Goal: Task Accomplishment & Management: Manage account settings

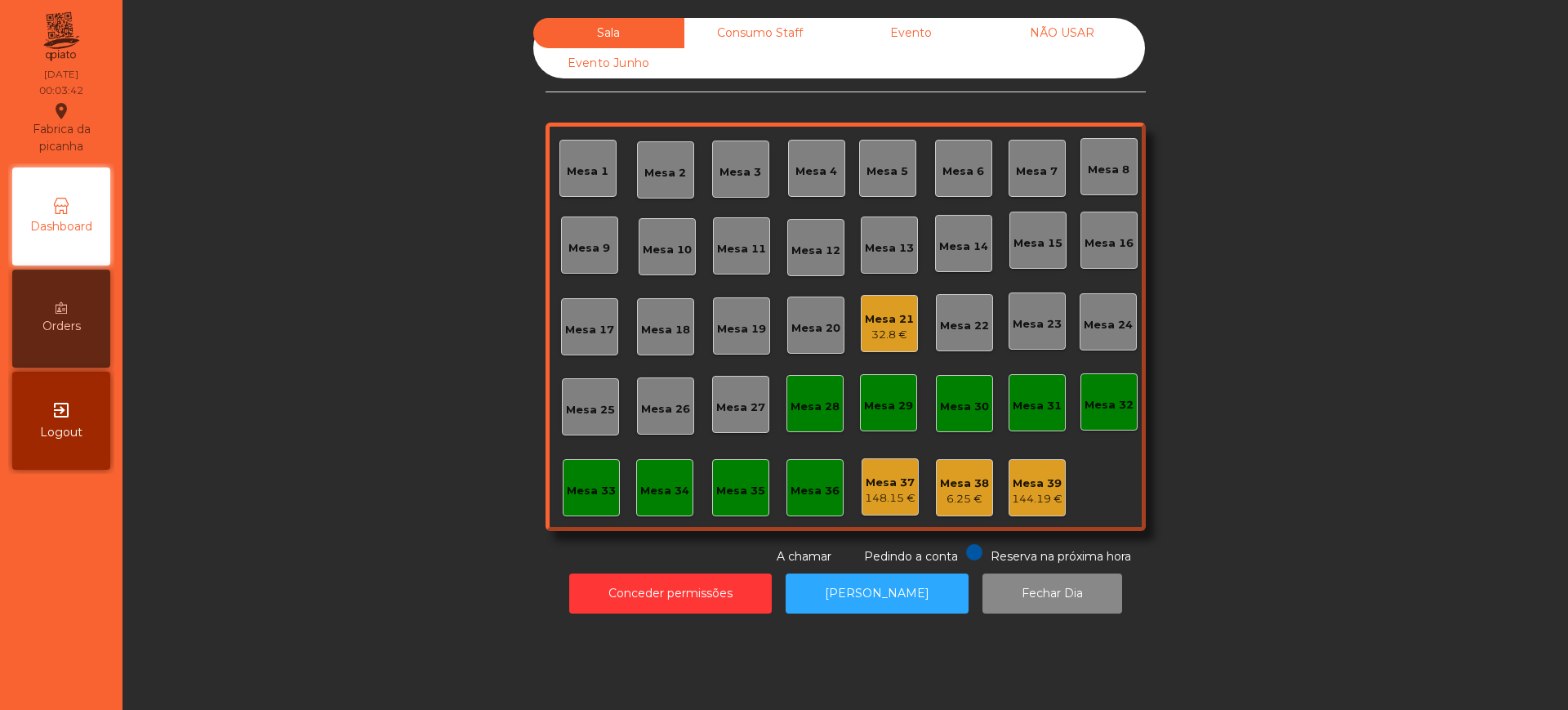
click at [376, 312] on div "Sala Consumo Staff Evento NÃO USAR Evento Junho Mesa 1 Mesa 2 [GEOGRAPHIC_DATA]…" at bounding box center [844, 291] width 1401 height 547
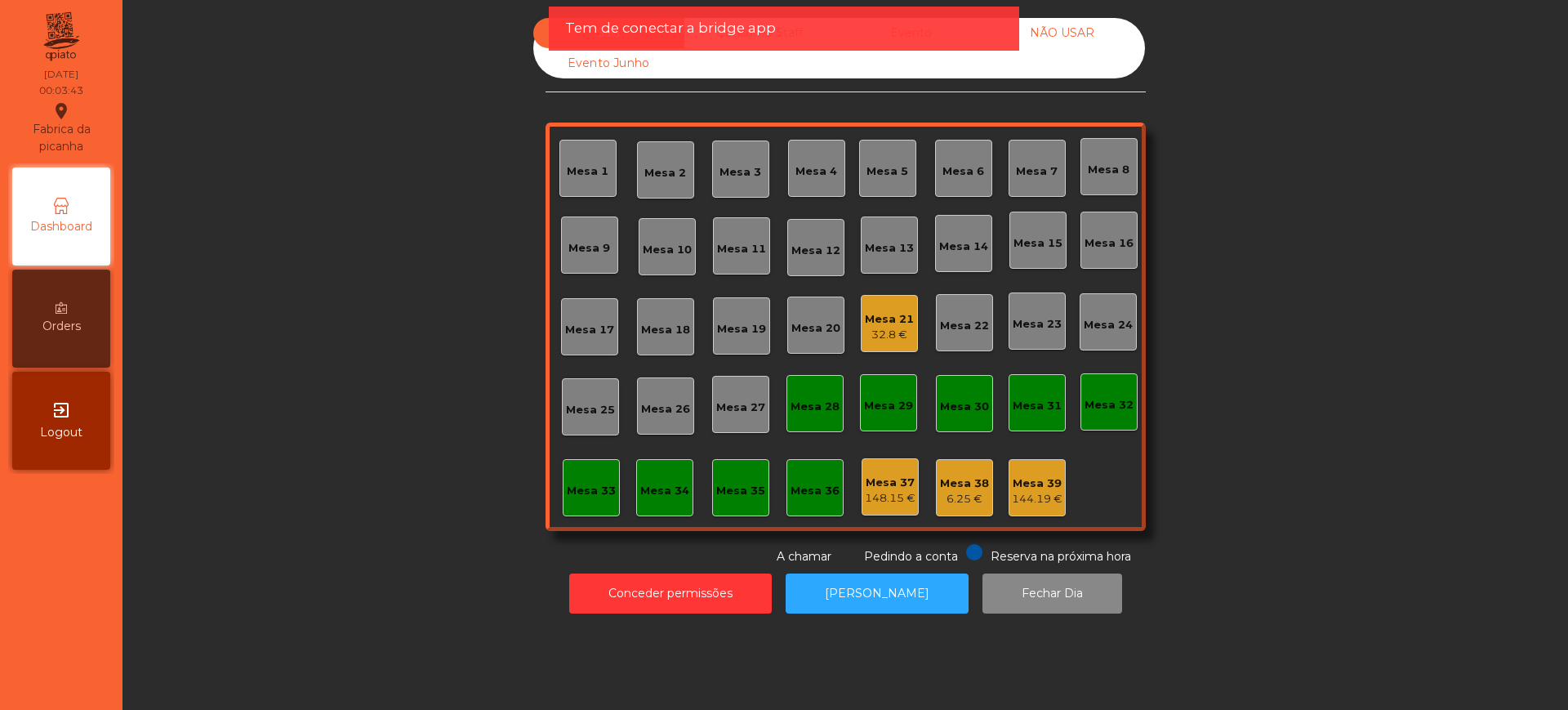
click at [225, 85] on div "Sala Consumo Staff Evento NÃO USAR Evento Junho Mesa 1 Mesa 2 [GEOGRAPHIC_DATA]…" at bounding box center [844, 291] width 1401 height 547
click at [837, 70] on div "Sala Consumo Staff Evento NÃO USAR Evento Junho" at bounding box center [839, 48] width 612 height 61
click at [882, 26] on div "Tem de conectar a bridge app" at bounding box center [784, 27] width 437 height 21
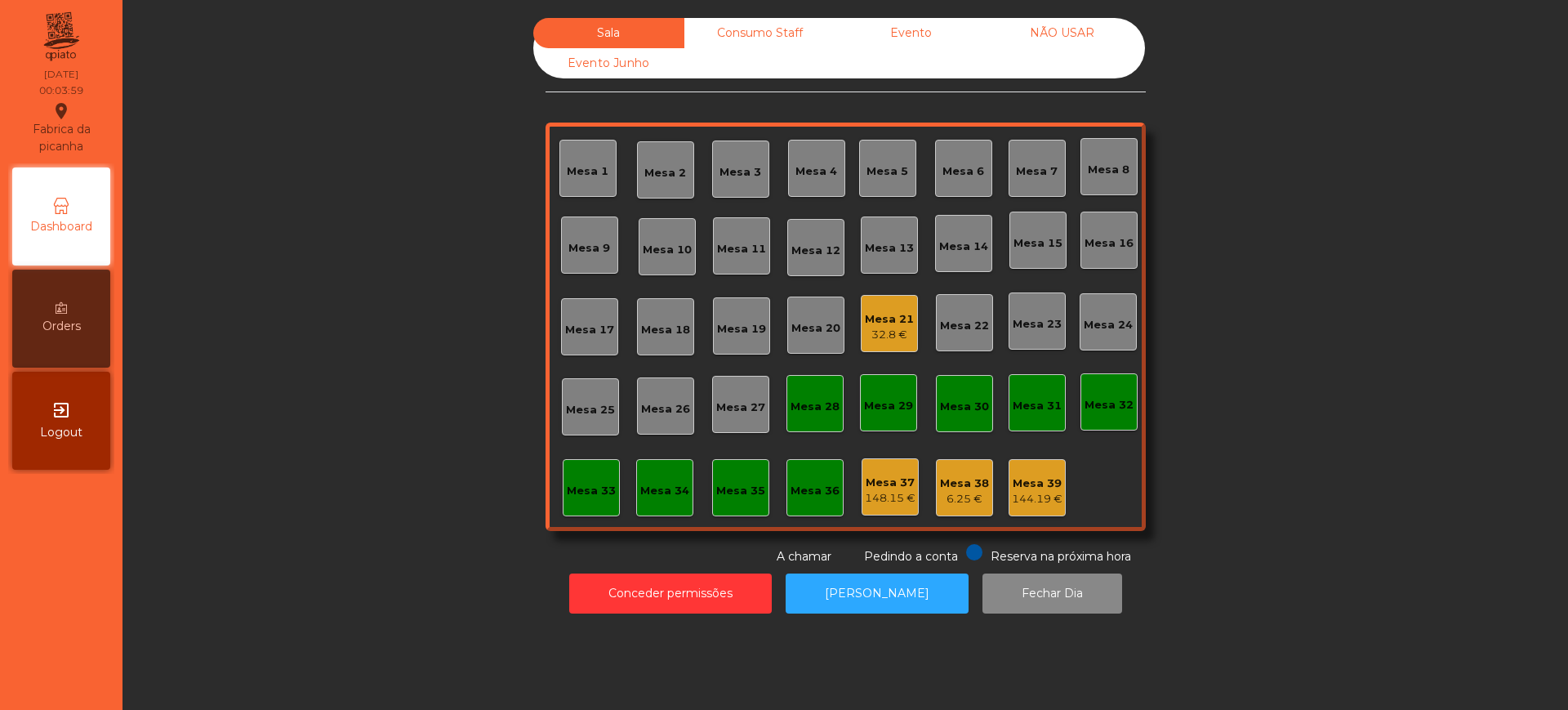
click at [928, 35] on div "Evento" at bounding box center [911, 32] width 151 height 30
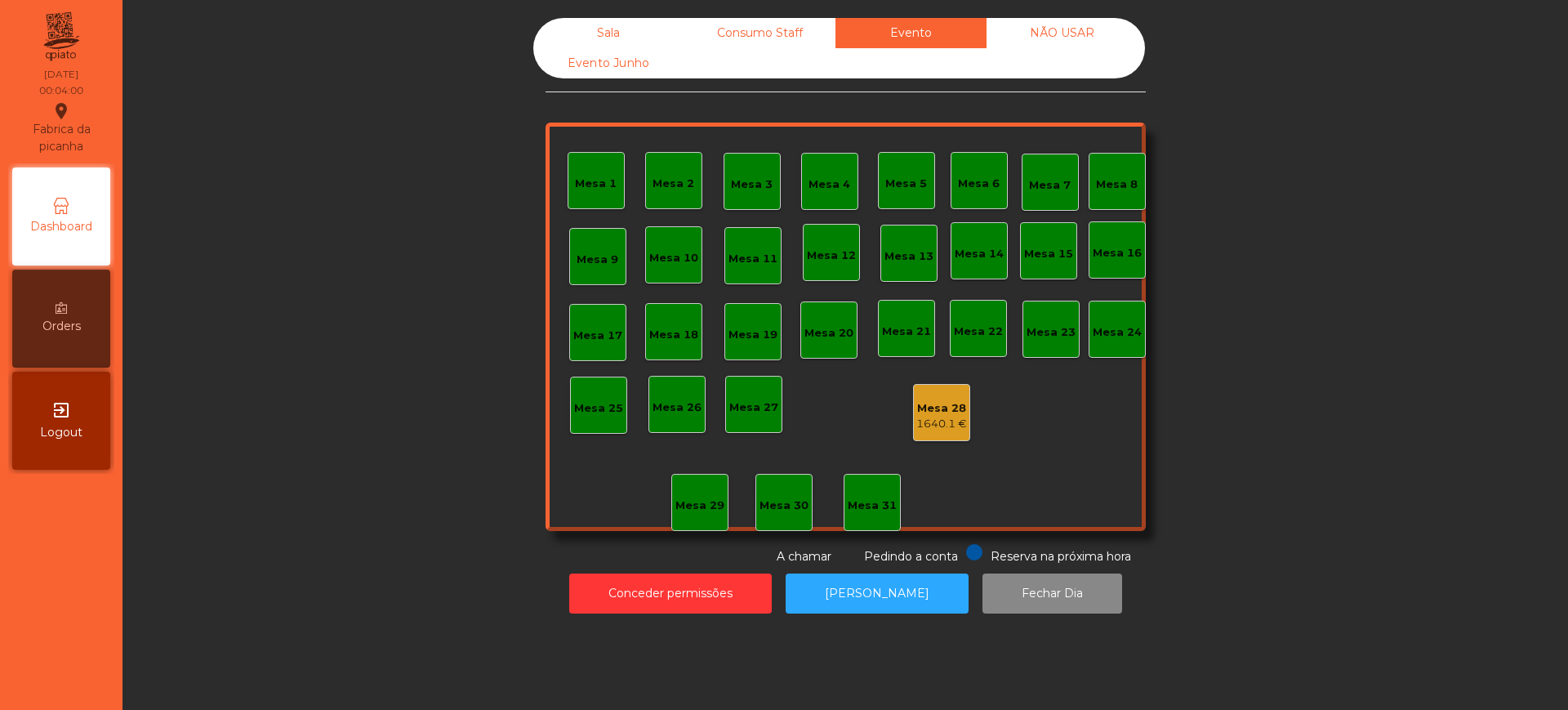
click at [621, 25] on div "Sala" at bounding box center [609, 32] width 151 height 30
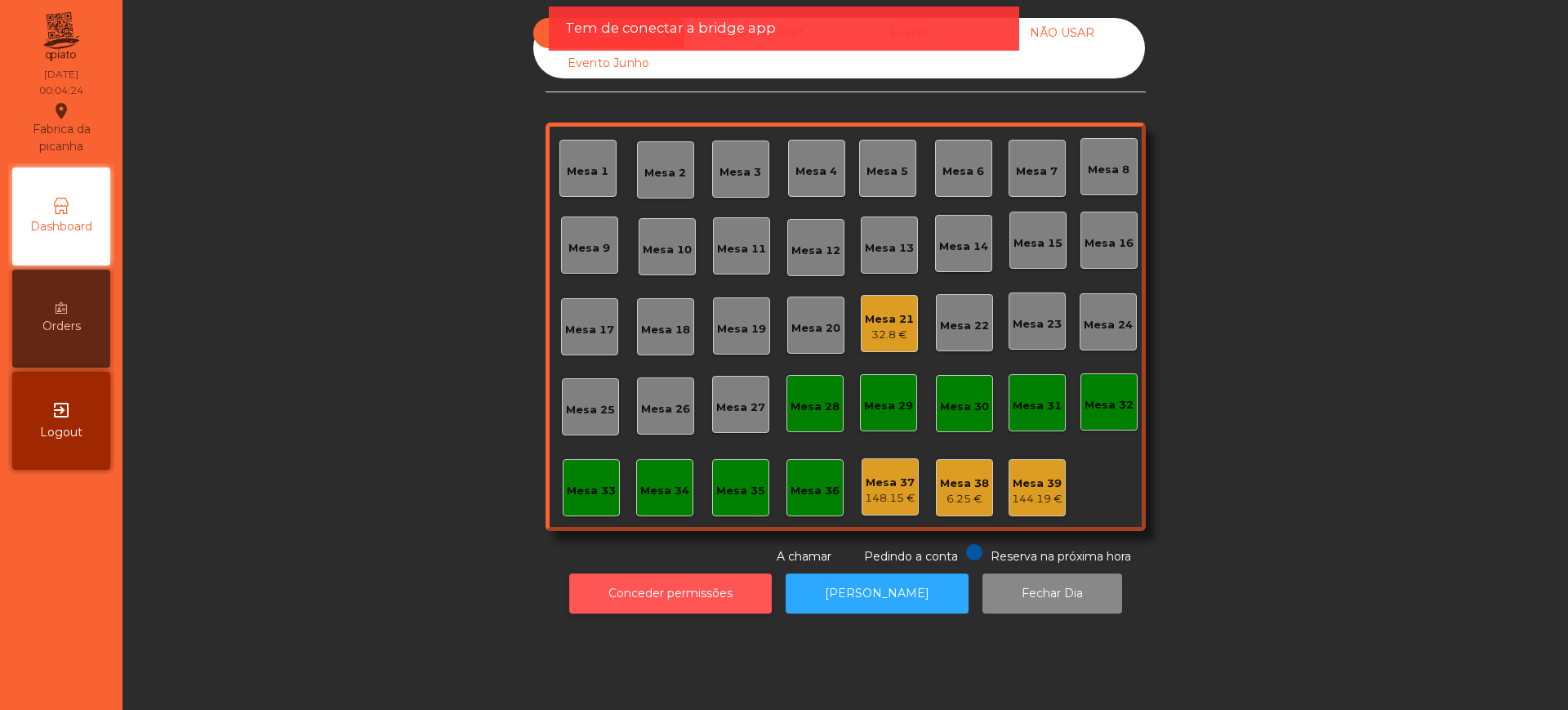
click at [654, 591] on button "Conceder permissões" at bounding box center [670, 593] width 203 height 40
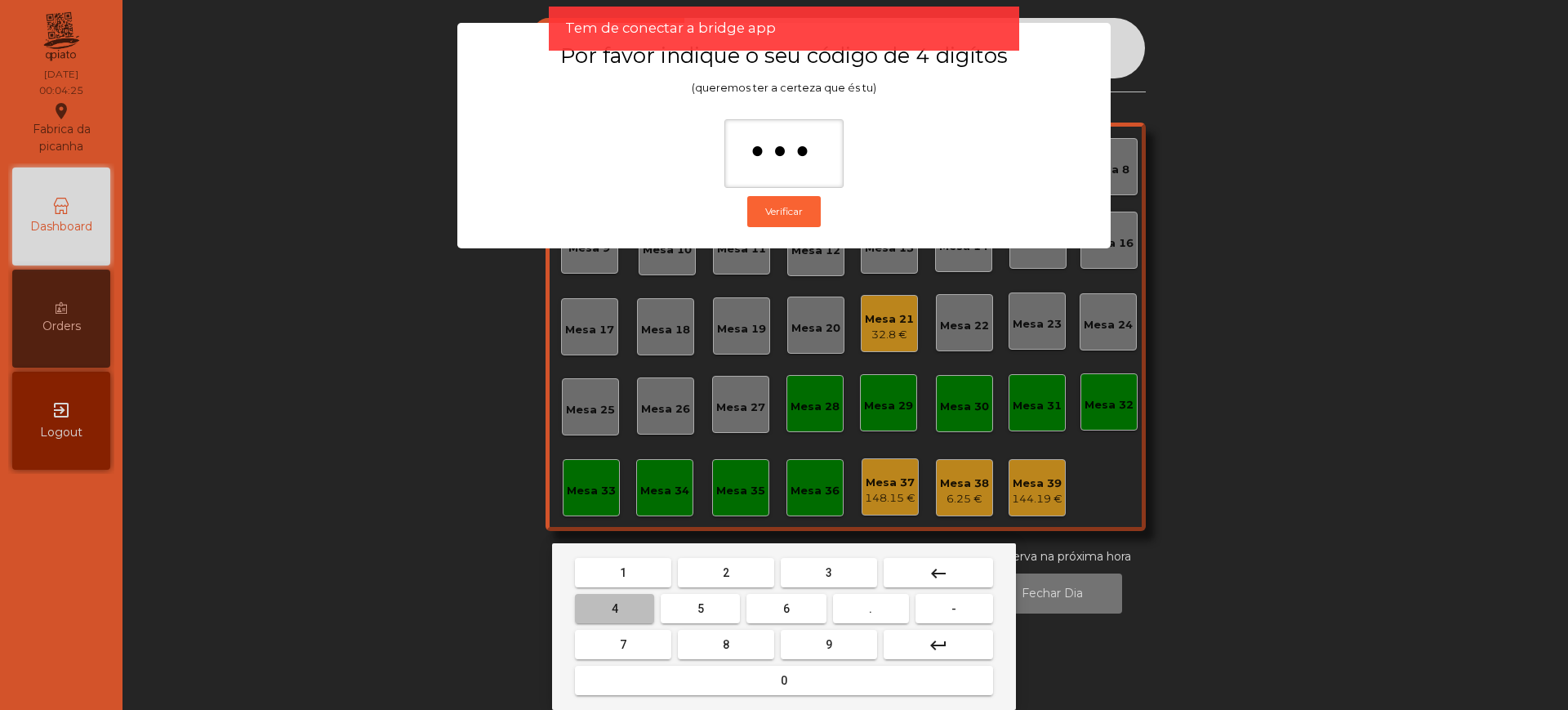
type input "****"
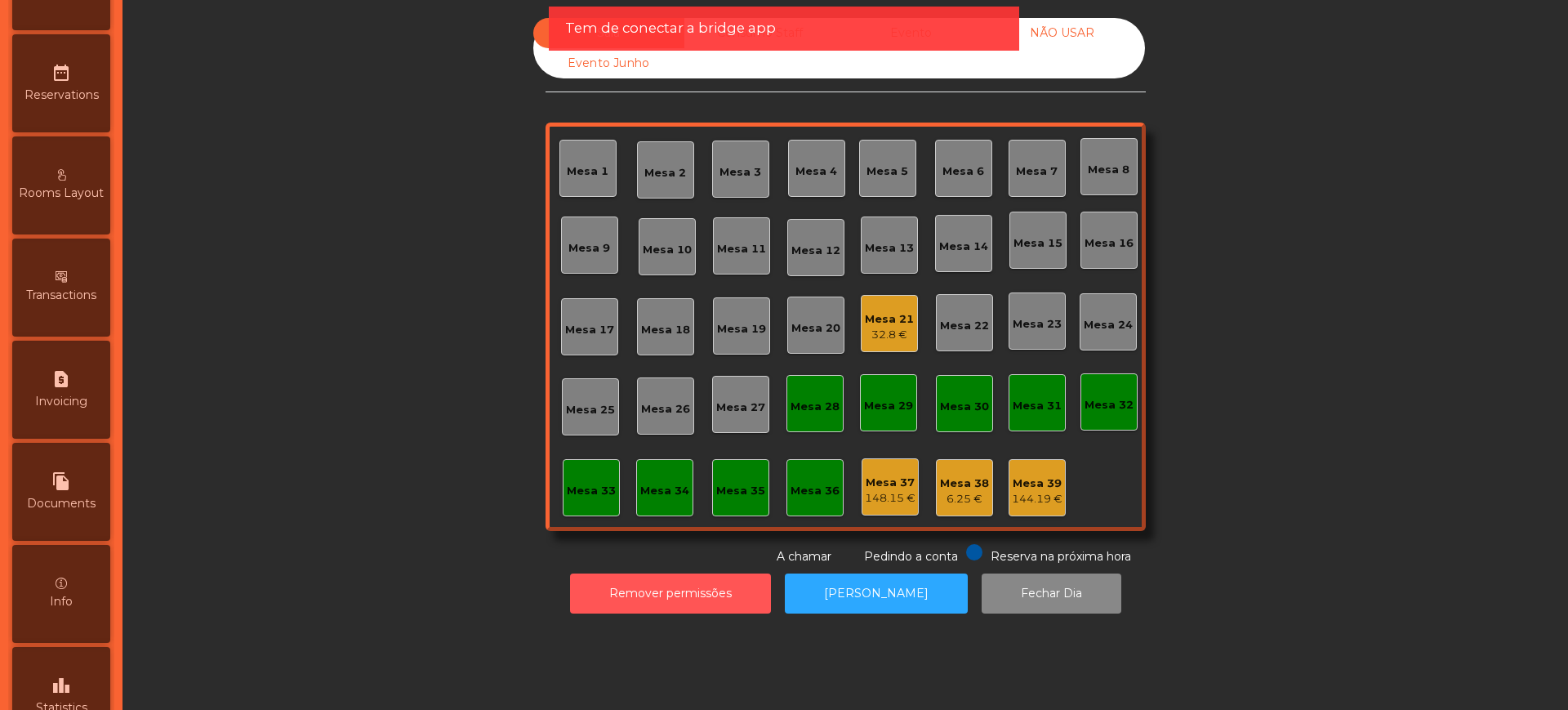
scroll to position [691, 0]
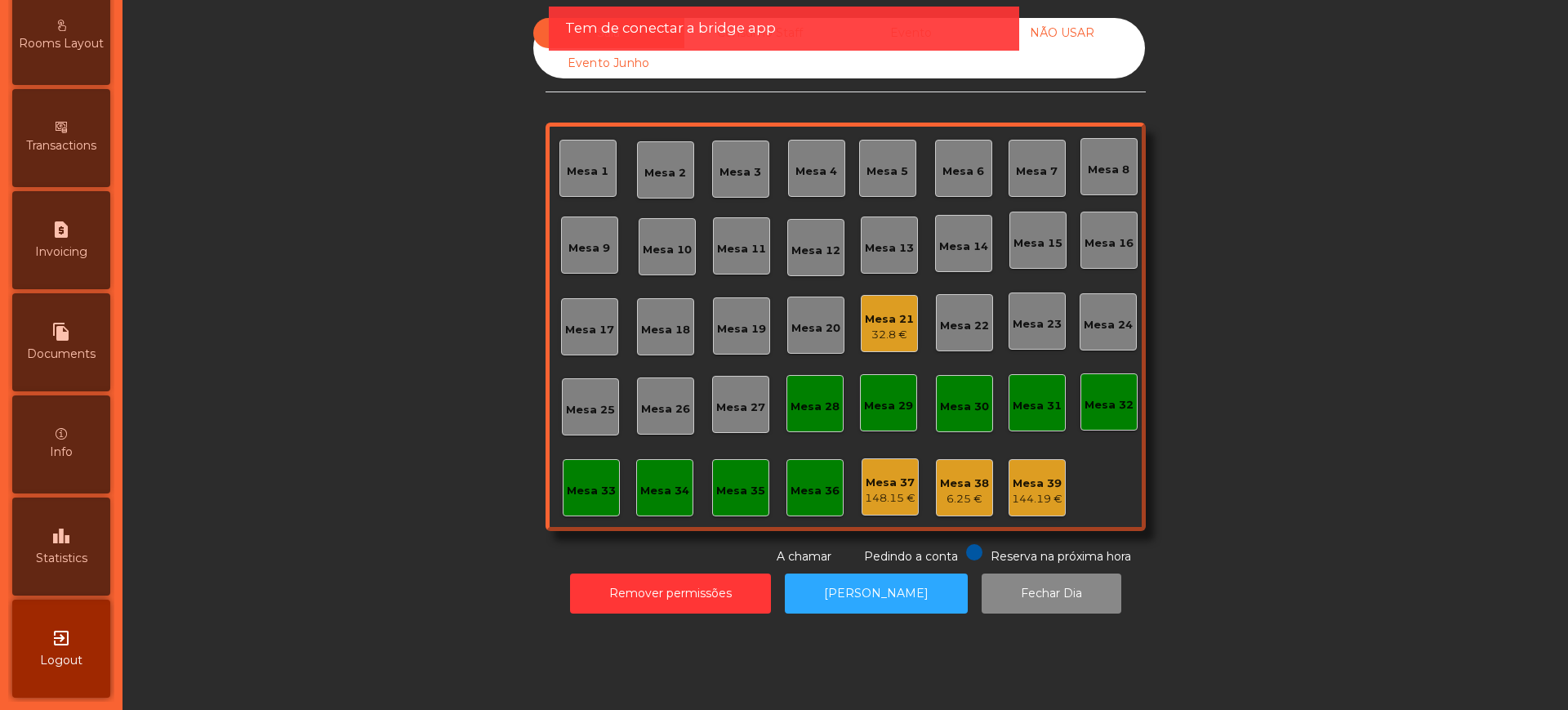
click at [56, 545] on div "leaderboard Statistics" at bounding box center [61, 546] width 98 height 98
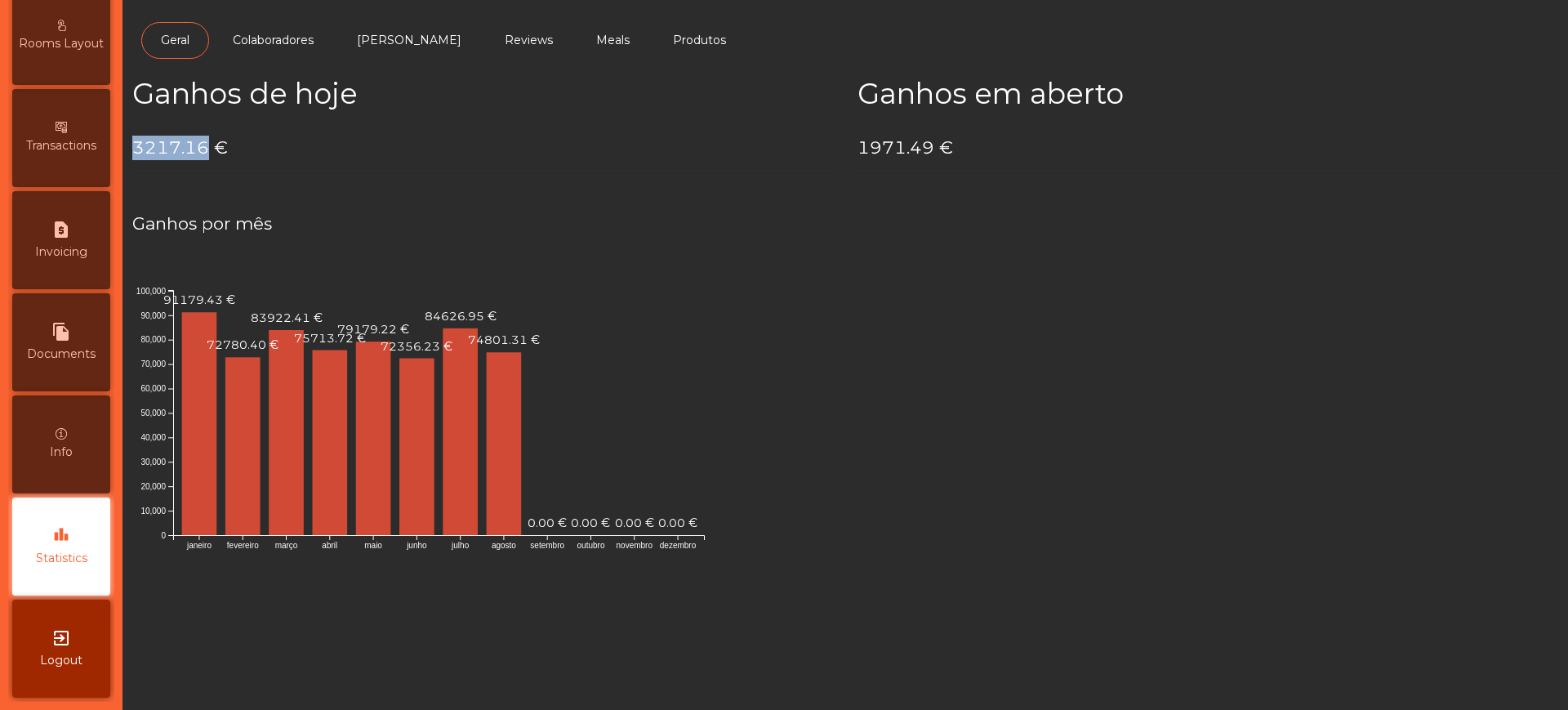
drag, startPoint x: 137, startPoint y: 149, endPoint x: 203, endPoint y: 146, distance: 66.1
click at [203, 146] on h4 "3217.16 €" at bounding box center [482, 147] width 701 height 25
copy h4 "3217.16"
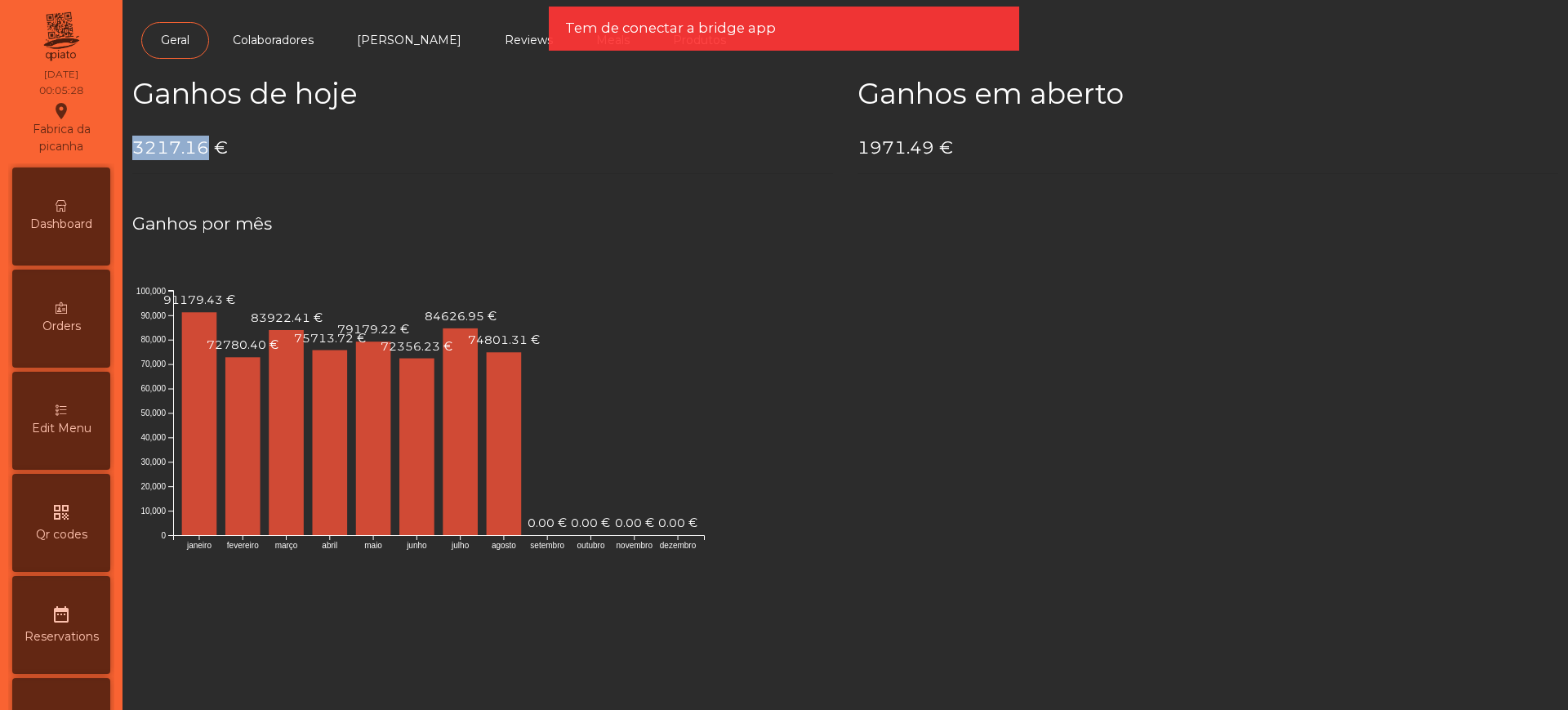
click at [208, 125] on div "Ganhos de hoje 3217.16 €" at bounding box center [481, 131] width 725 height 110
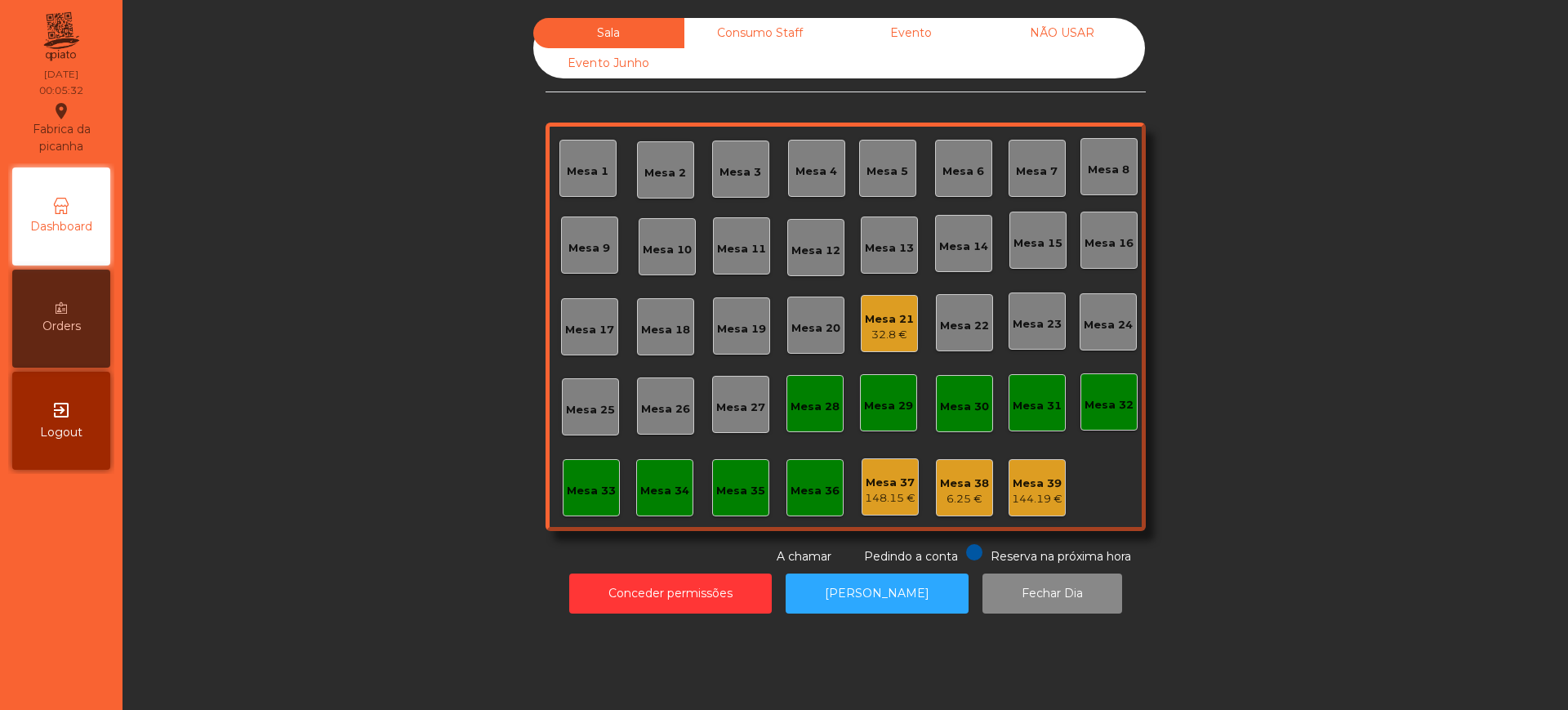
click at [378, 235] on div "Sala Consumo Staff Evento NÃO USAR Evento Junho Mesa 1 Mesa 2 [GEOGRAPHIC_DATA]…" at bounding box center [844, 291] width 1401 height 547
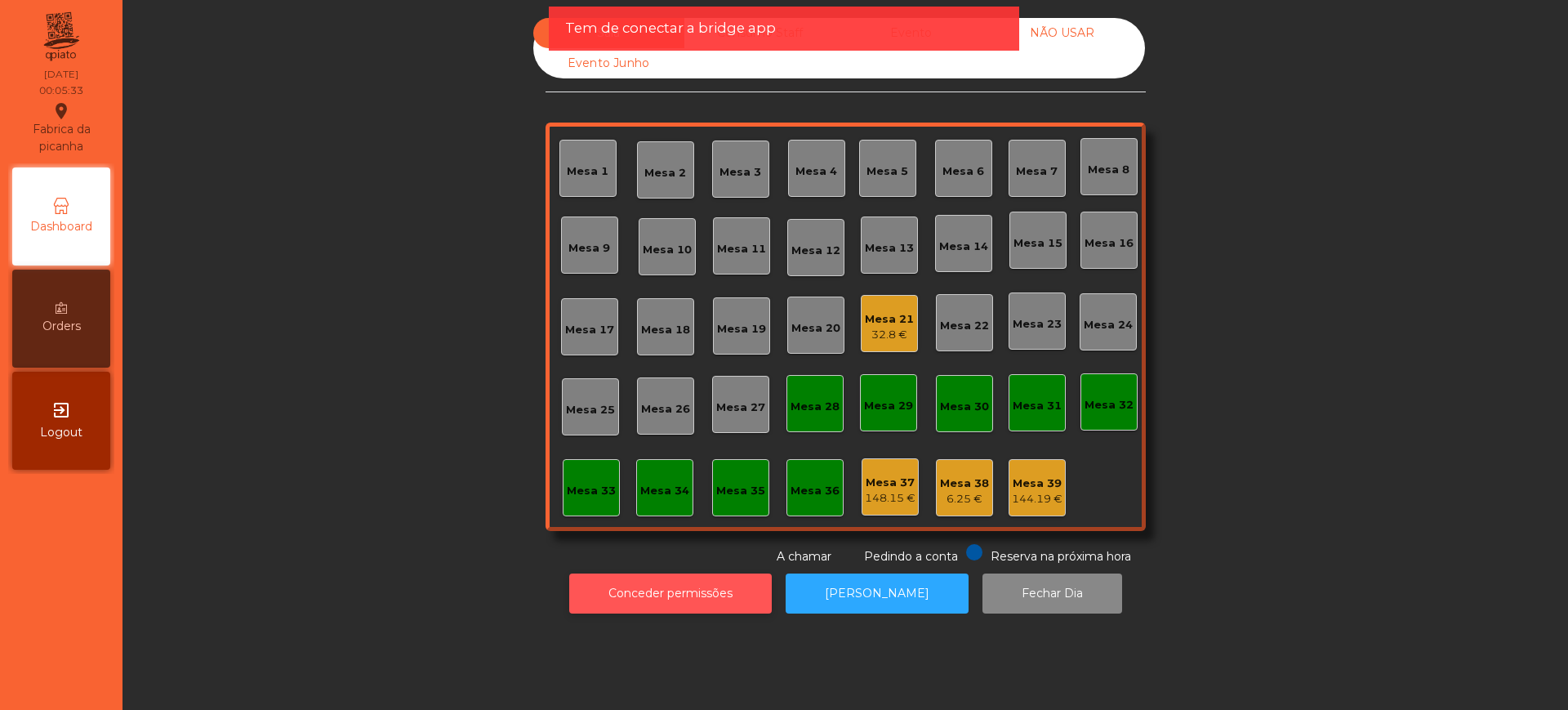
click at [642, 592] on button "Conceder permissões" at bounding box center [670, 593] width 203 height 40
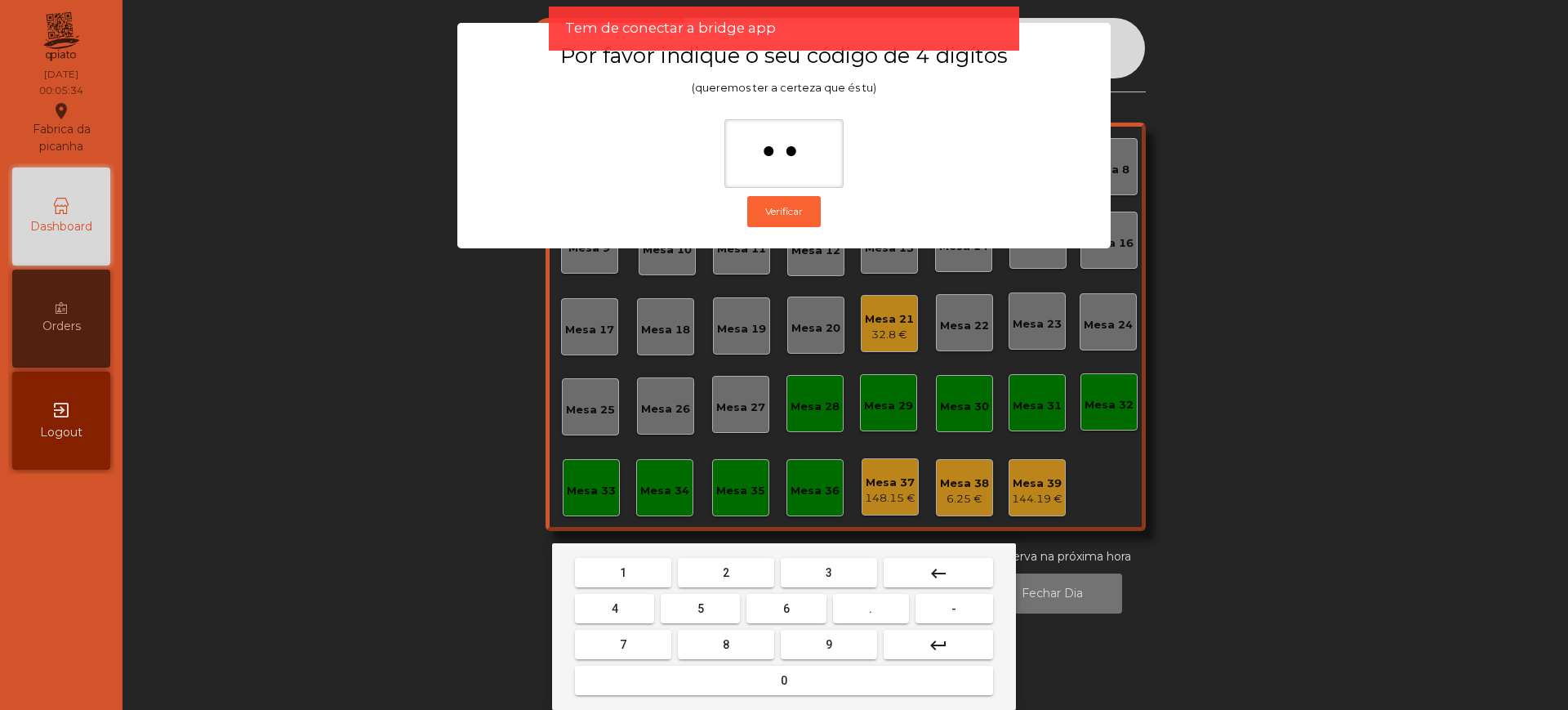
type input "***"
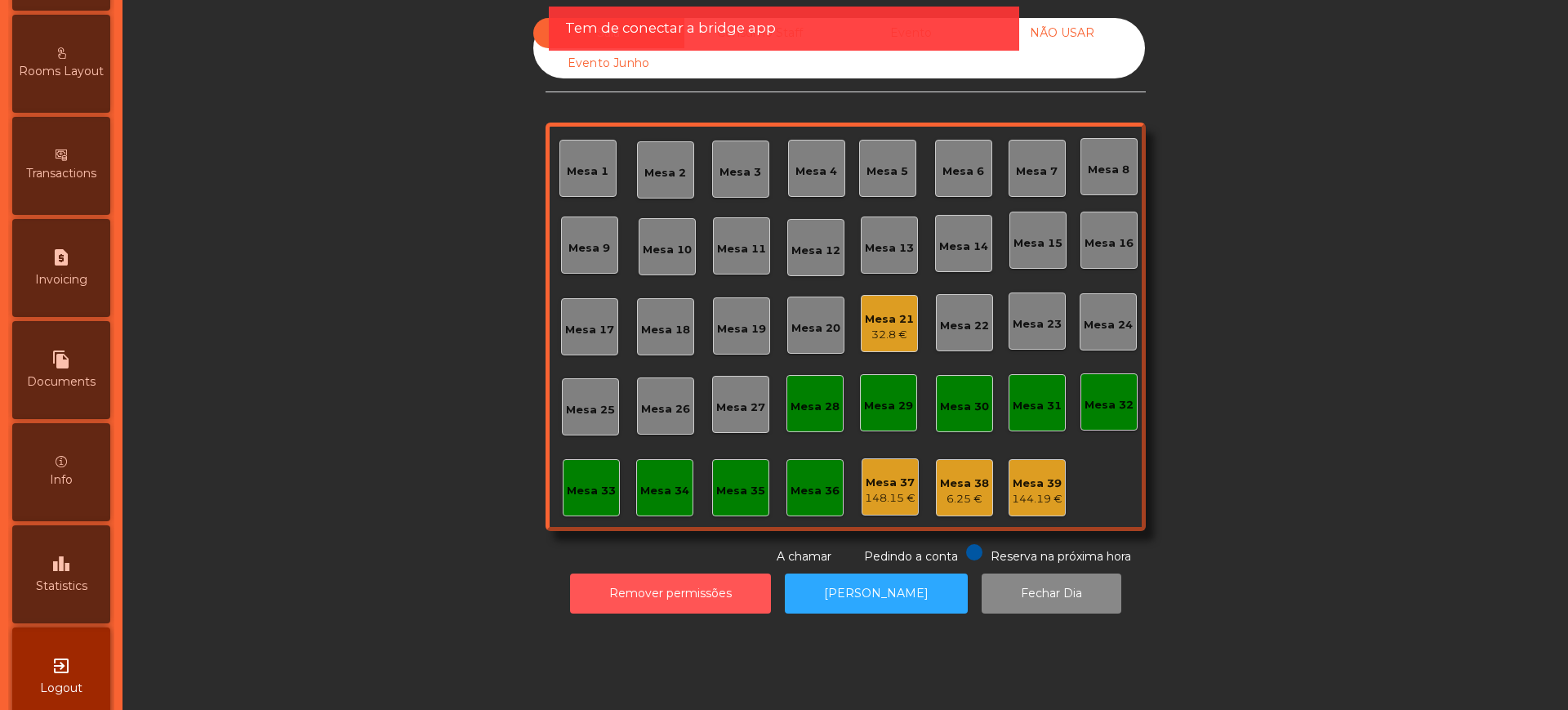
scroll to position [691, 0]
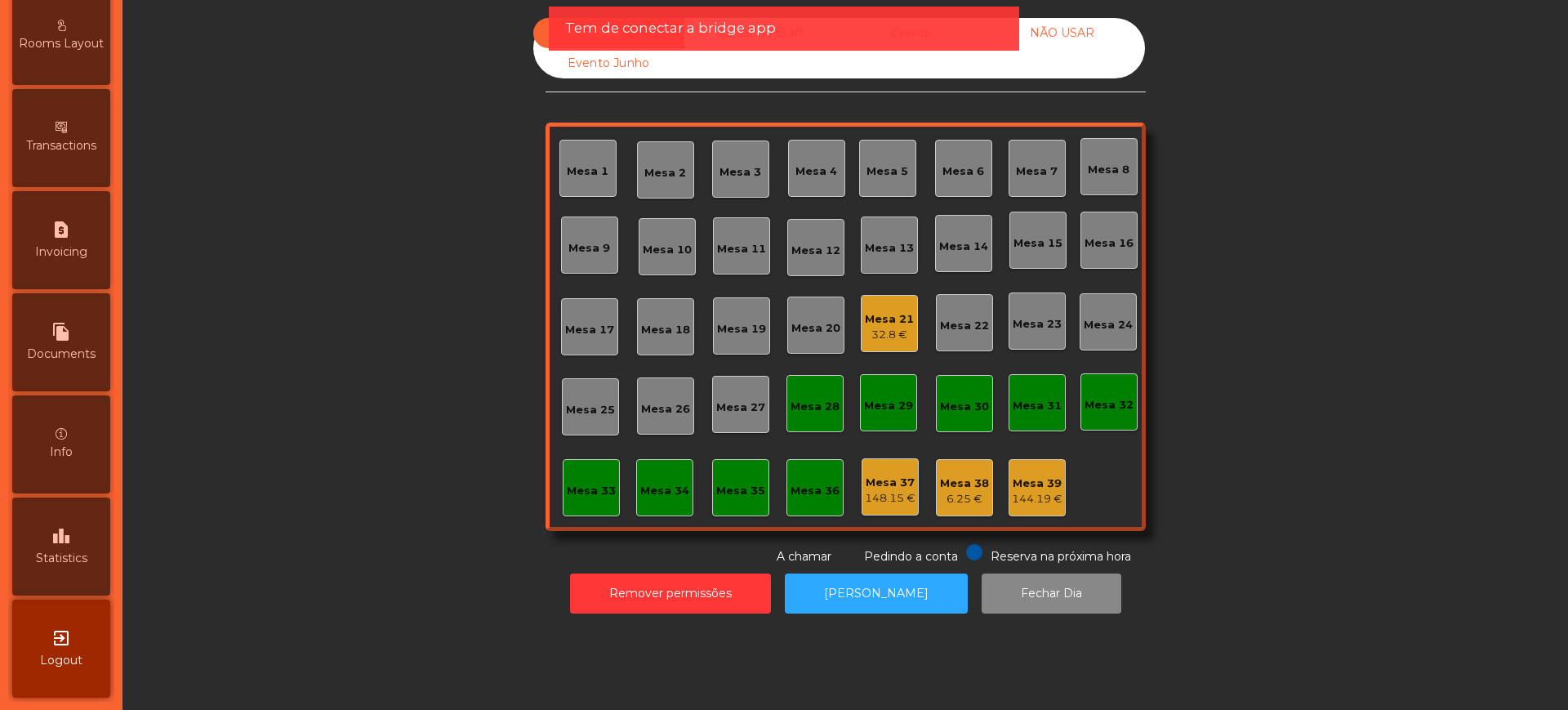
click at [61, 549] on span "Statistics" at bounding box center [62, 557] width 51 height 17
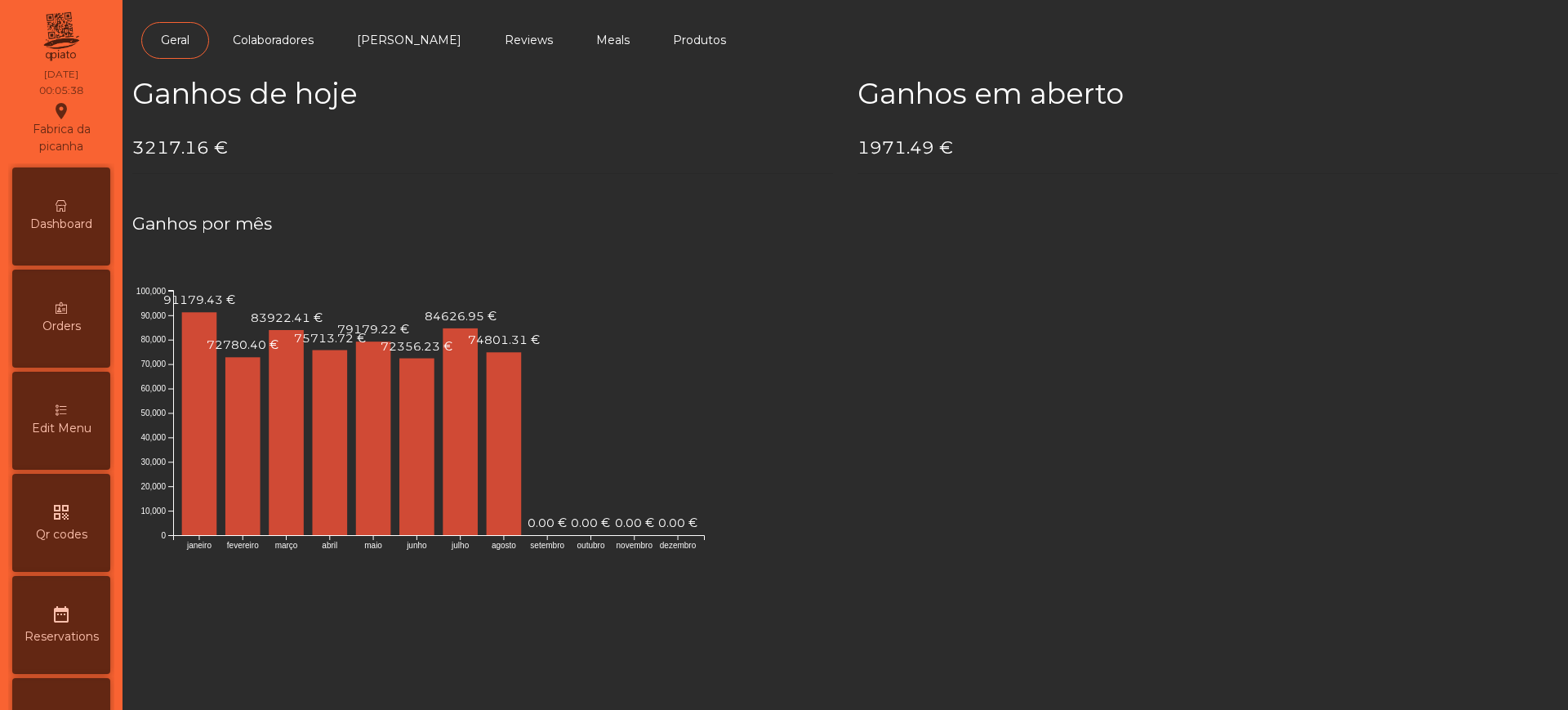
click at [83, 225] on span "Dashboard" at bounding box center [61, 224] width 62 height 17
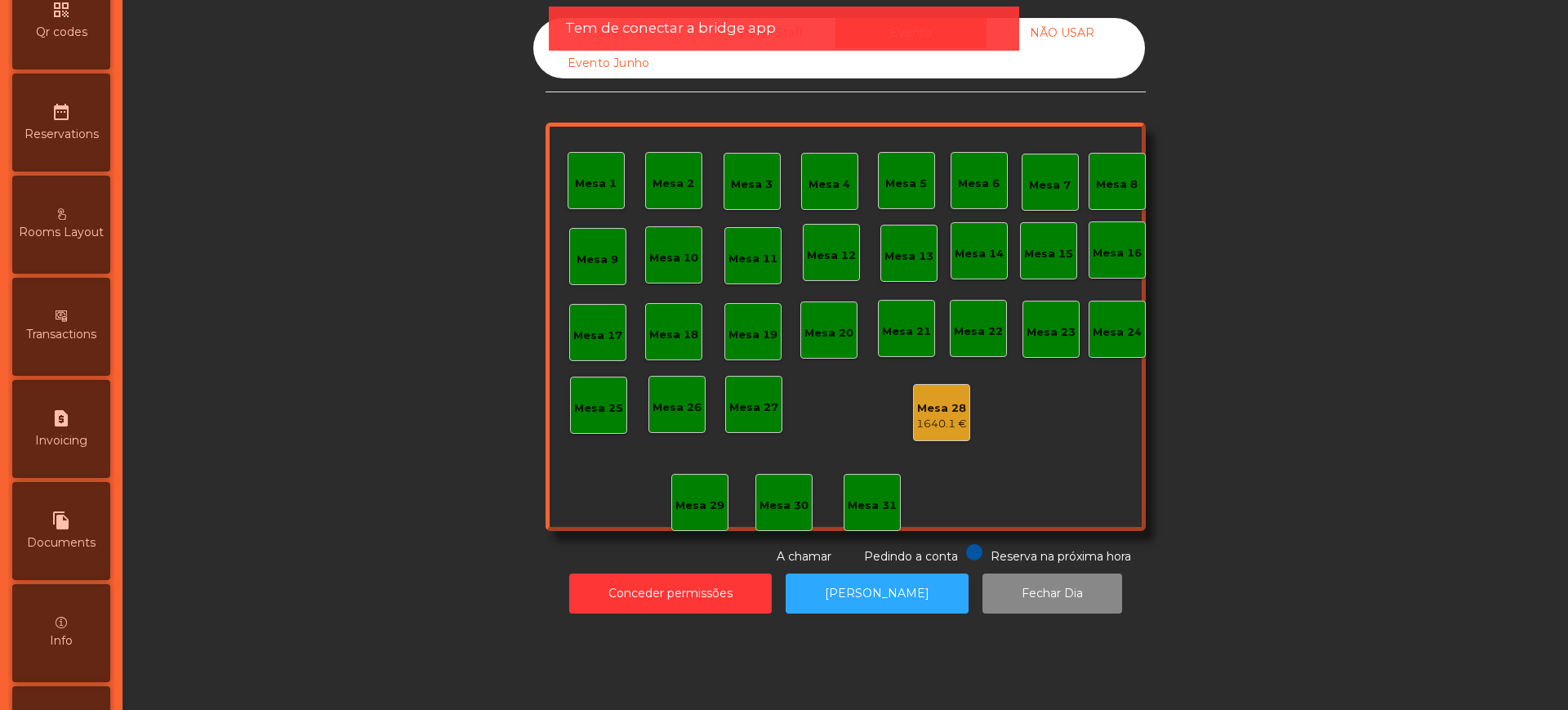
scroll to position [691, 0]
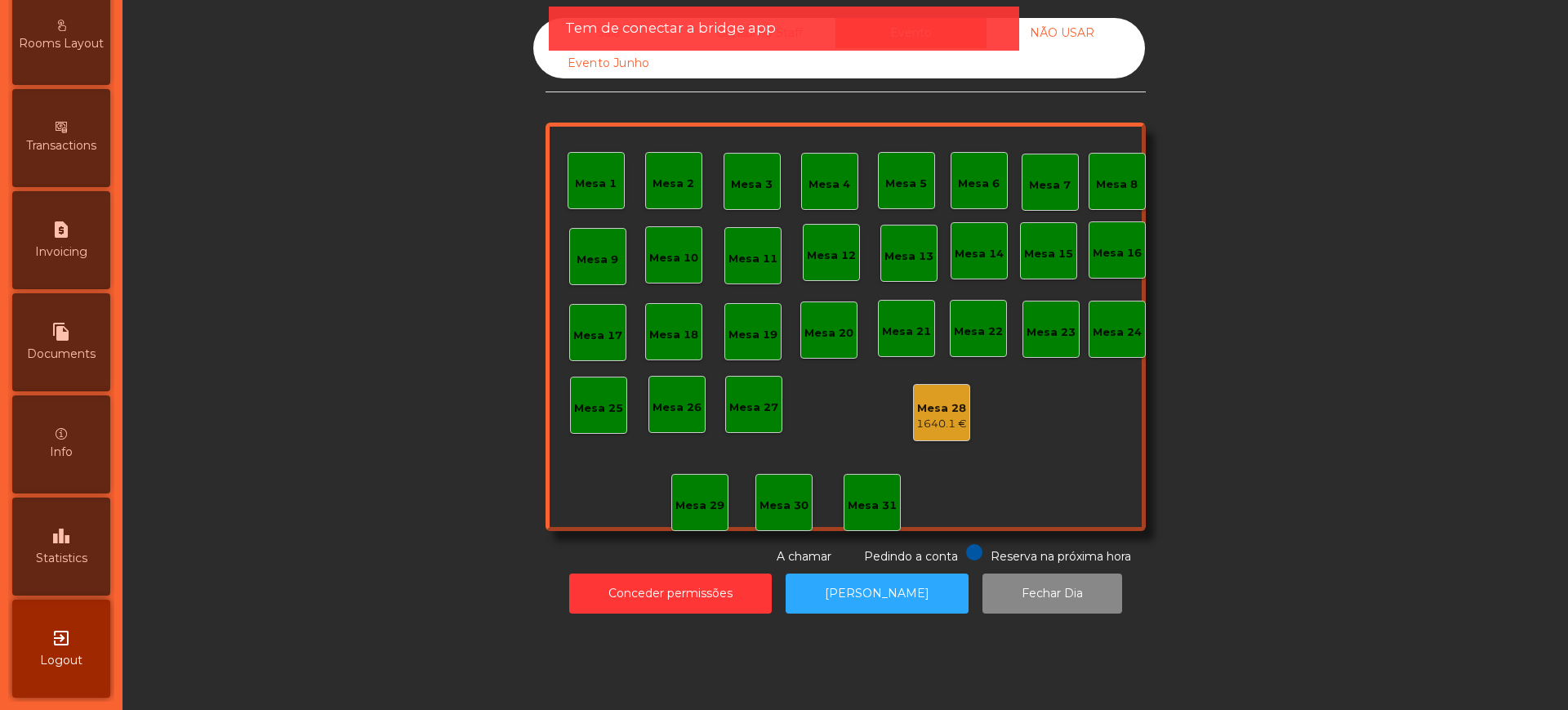
click at [55, 532] on div "leaderboard Statistics" at bounding box center [61, 546] width 98 height 98
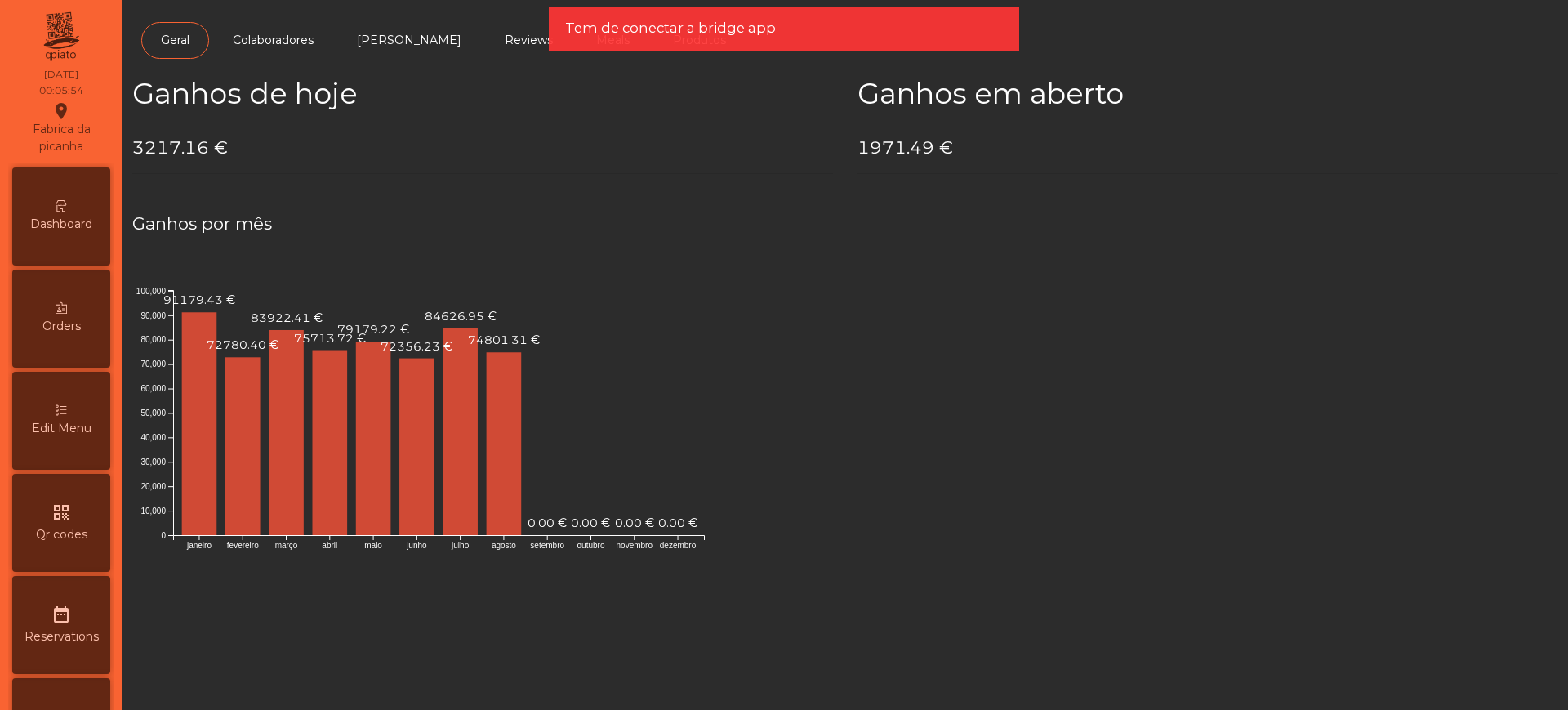
click at [82, 231] on span "Dashboard" at bounding box center [61, 224] width 62 height 17
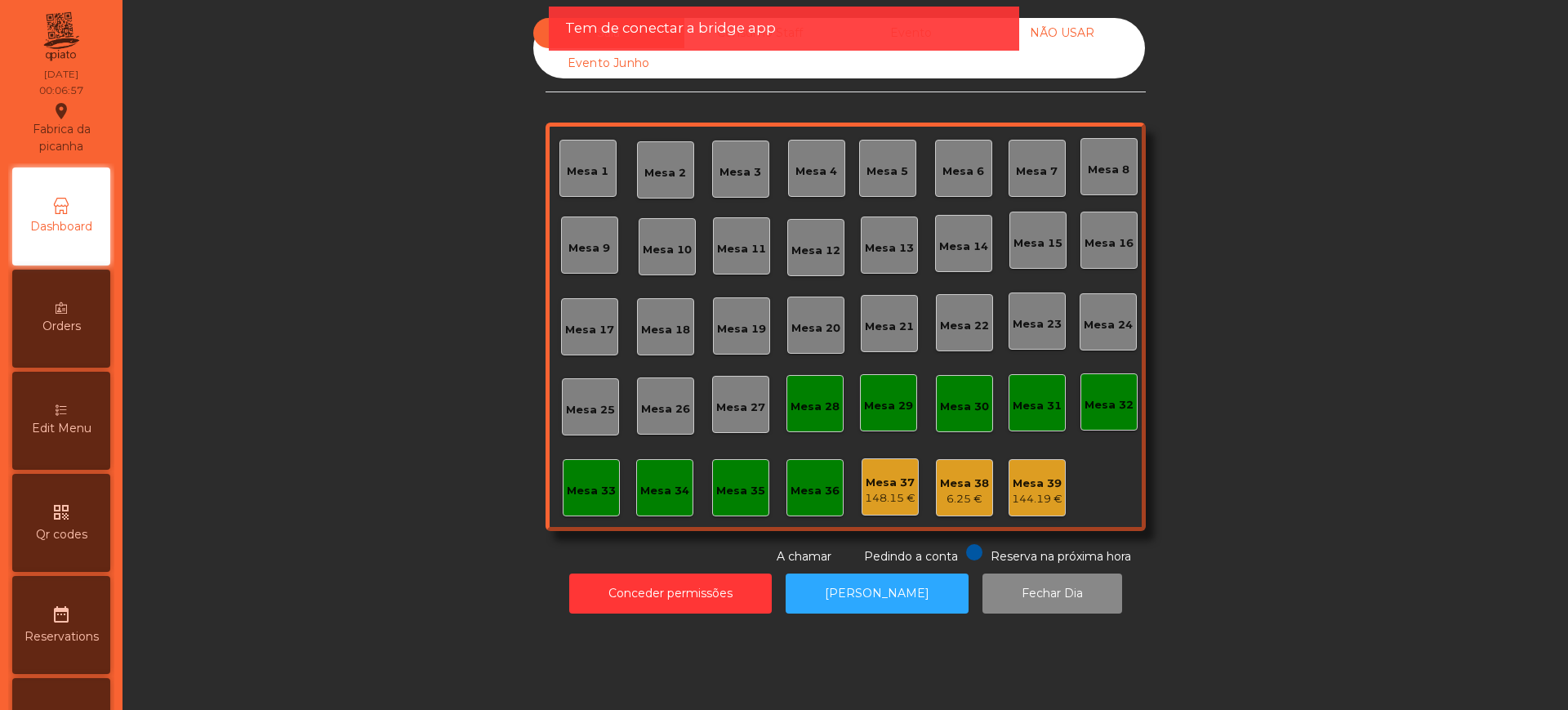
click at [954, 47] on div "Tem de conectar a bridge app" at bounding box center [784, 28] width 471 height 44
click at [938, 38] on div "Tem de conectar a bridge app" at bounding box center [784, 28] width 471 height 44
click at [899, 37] on div "Tem de conectar a bridge app" at bounding box center [784, 27] width 437 height 21
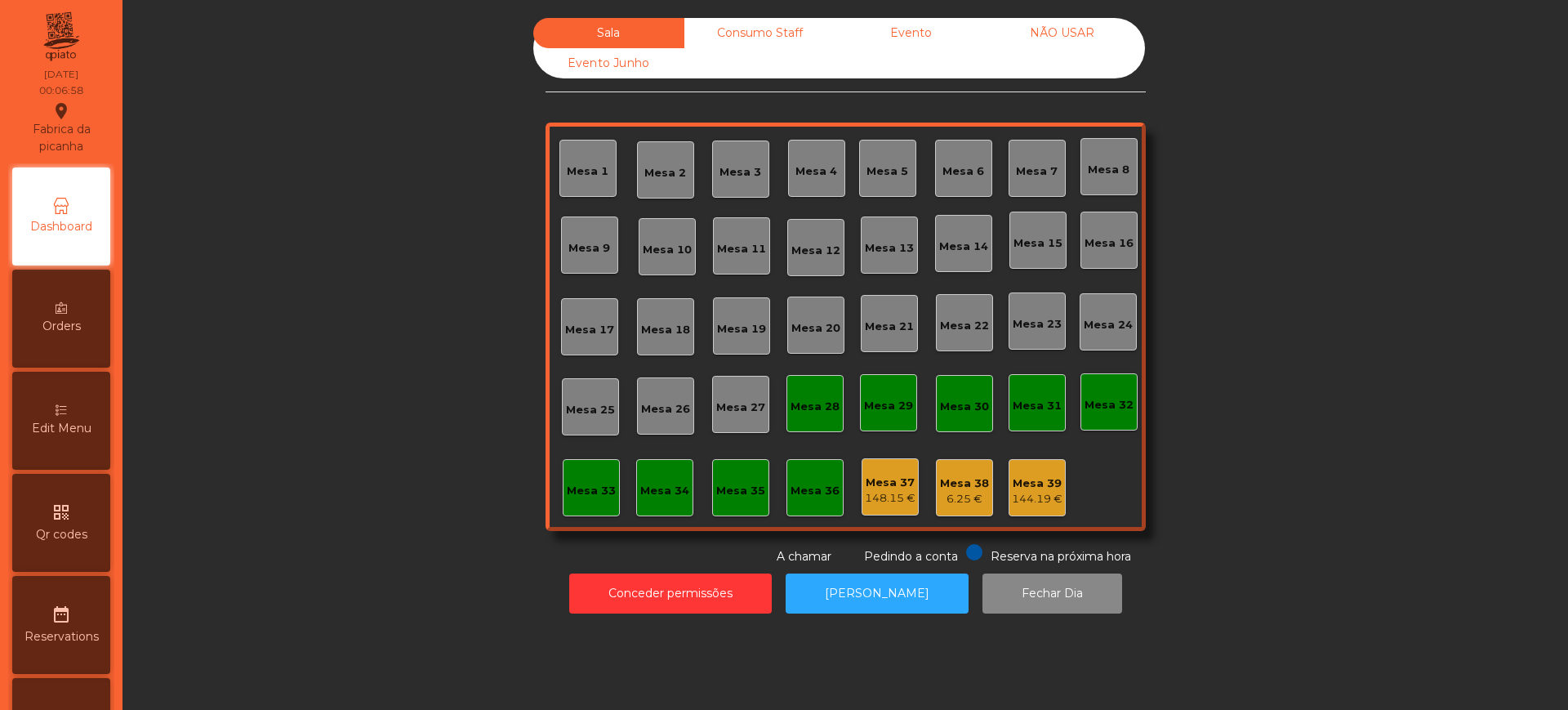
click at [1003, 65] on div "Sala Consumo Staff Evento NÃO USAR Evento Junho" at bounding box center [839, 48] width 612 height 61
click at [910, 32] on div "Evento" at bounding box center [911, 32] width 151 height 30
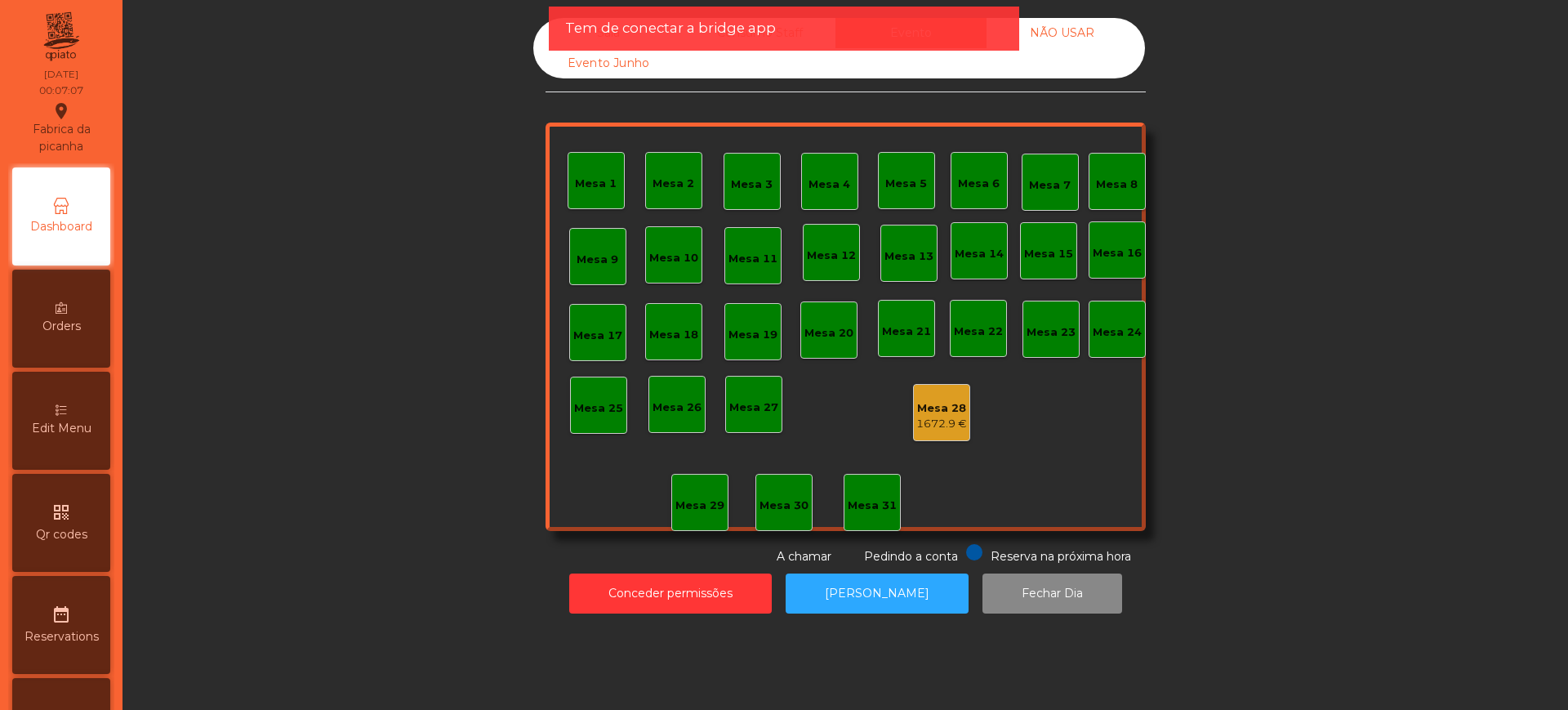
click at [931, 421] on div "1672.9 €" at bounding box center [941, 424] width 51 height 17
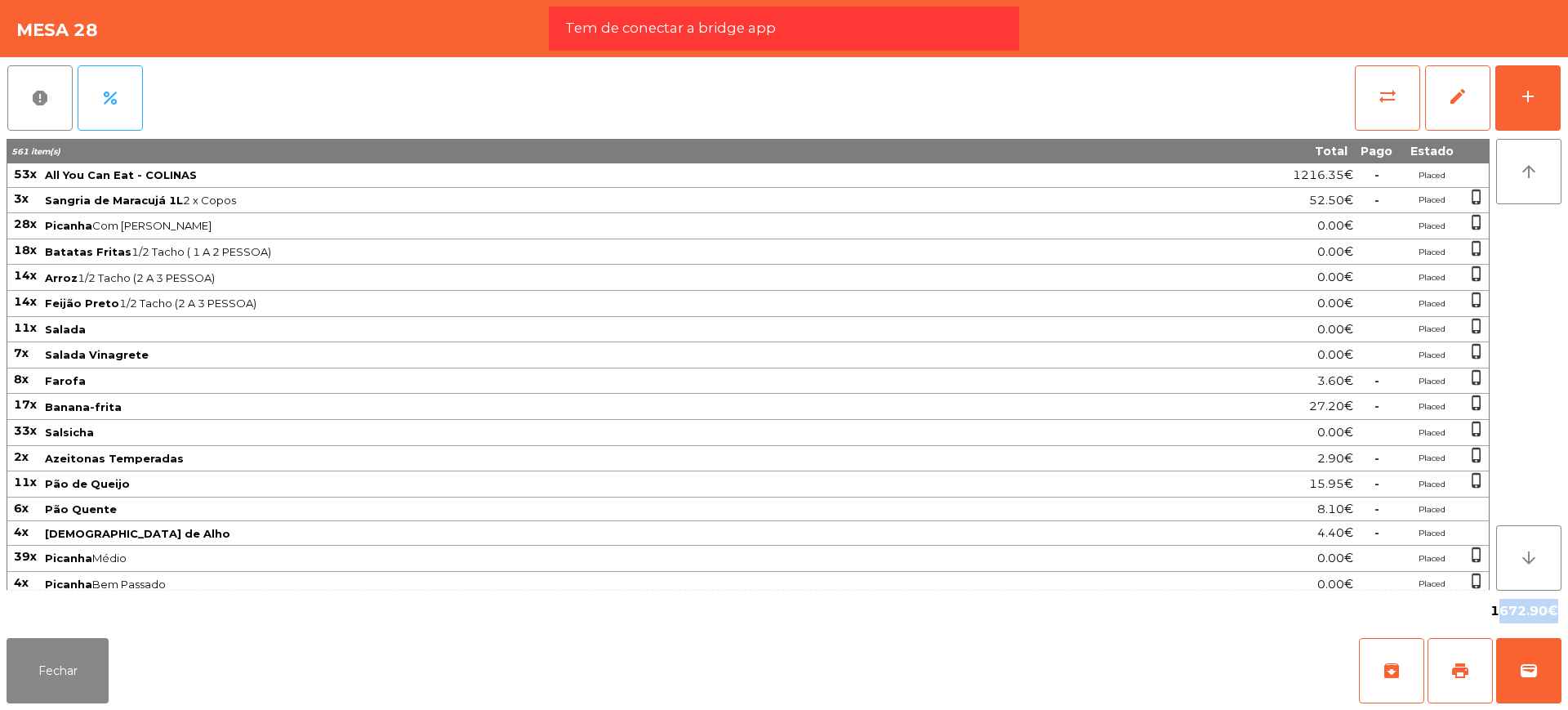
drag, startPoint x: 1493, startPoint y: 612, endPoint x: 1550, endPoint y: 613, distance: 57.0
click at [1550, 613] on span "1672.90€" at bounding box center [1524, 610] width 68 height 25
copy span "1672.90"
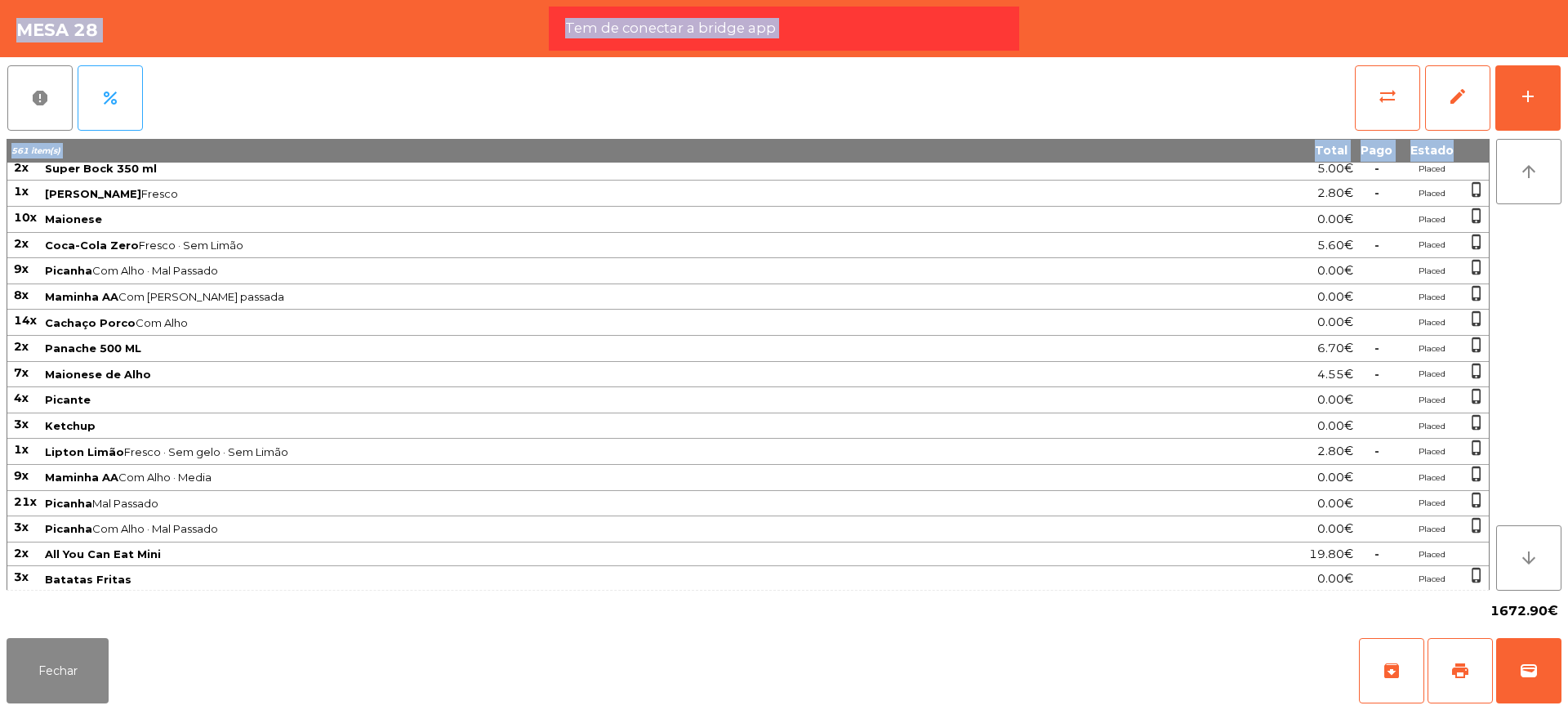
scroll to position [1692, 0]
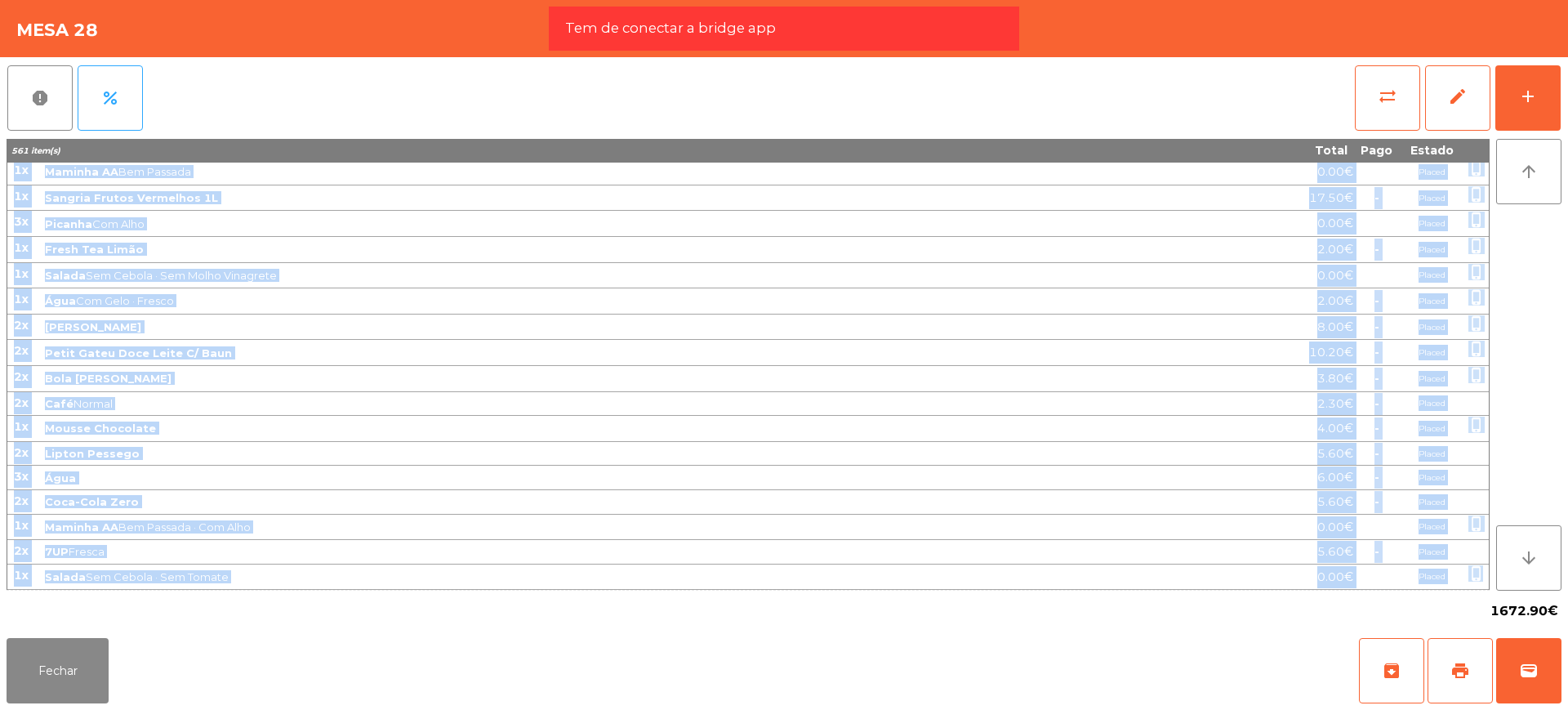
copy tbody "72l Ips Dol Sit Ame - CONSECT 6686.98€ - Adipis 0e Seddoei te Incididu 0U 4 l E…"
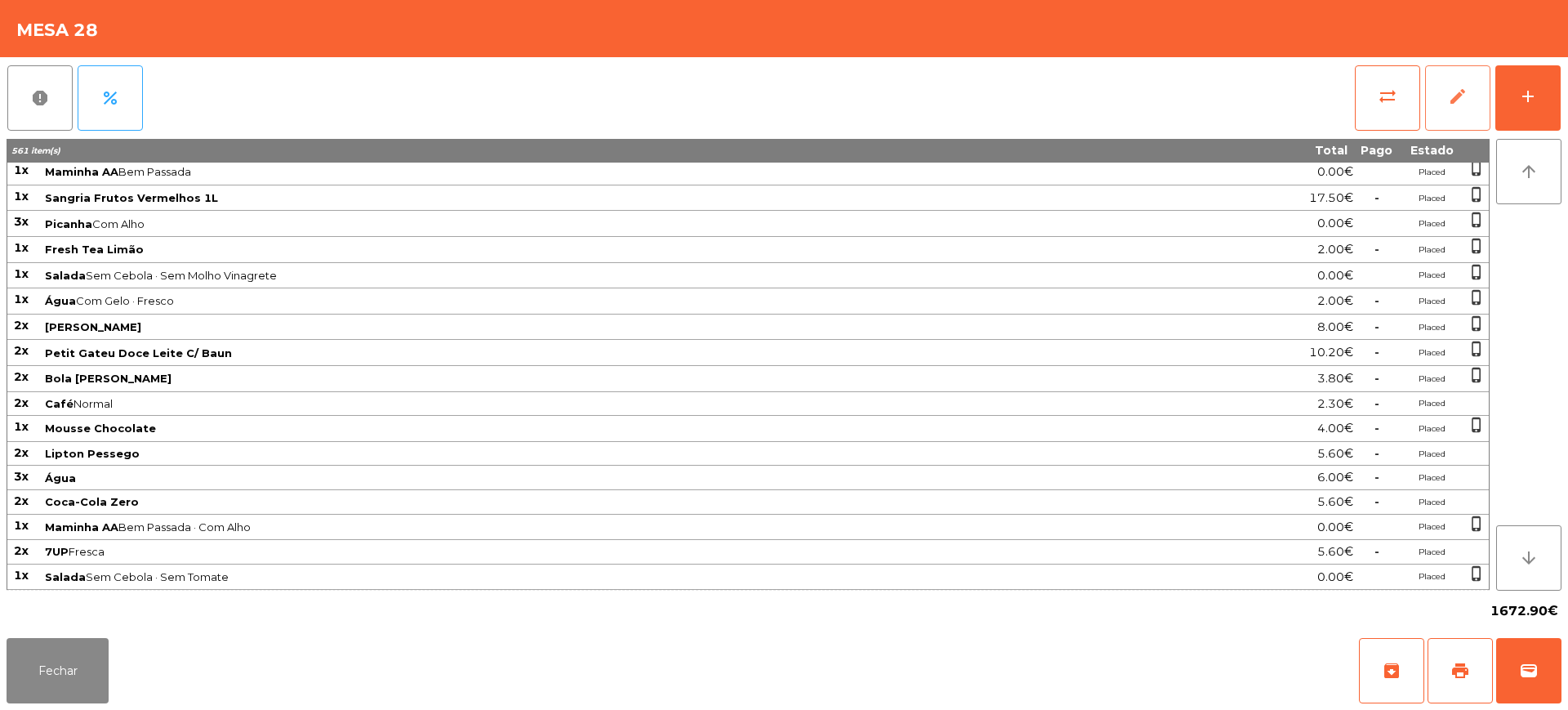
click at [1463, 86] on span "edit" at bounding box center [1457, 96] width 20 height 20
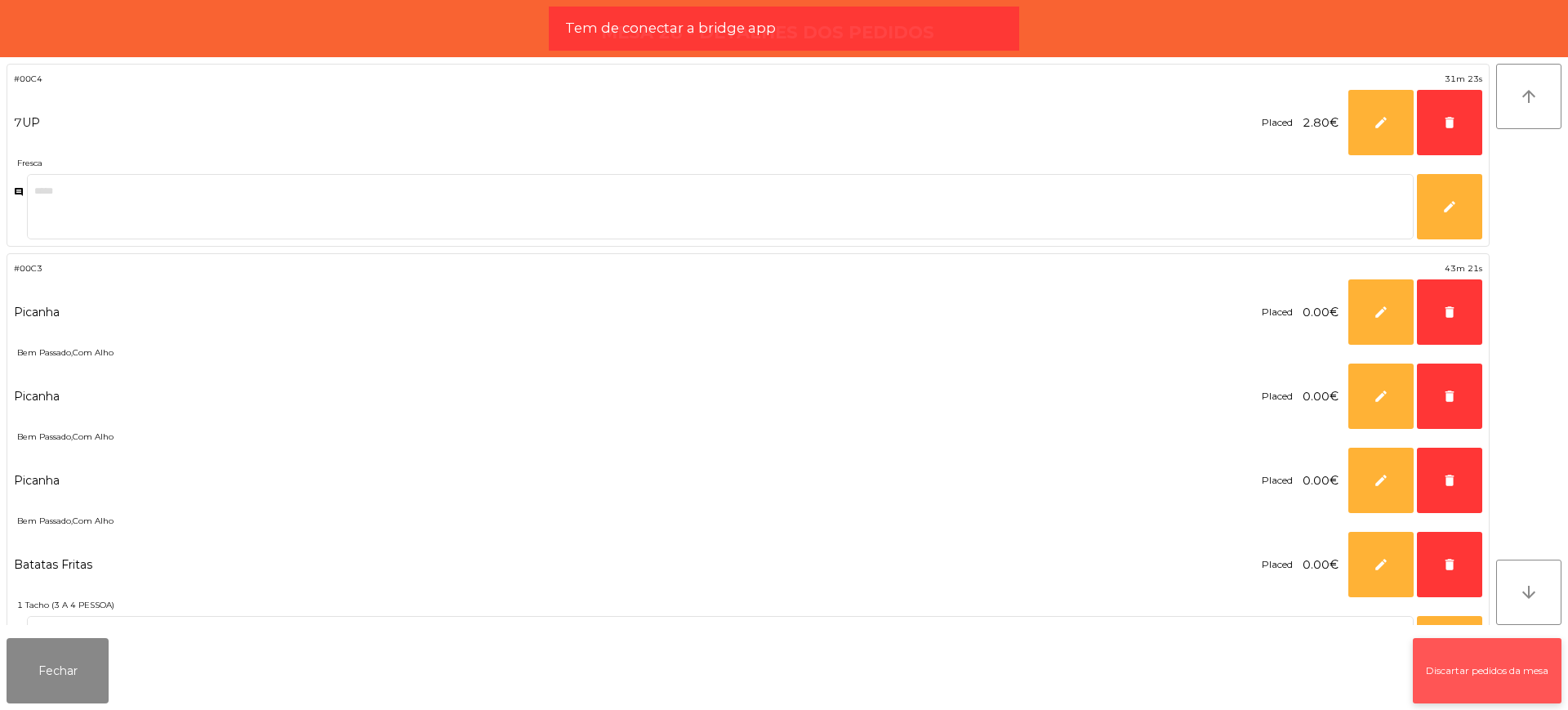
click at [1429, 672] on button "Discartar pedidos da mesa" at bounding box center [1488, 670] width 149 height 66
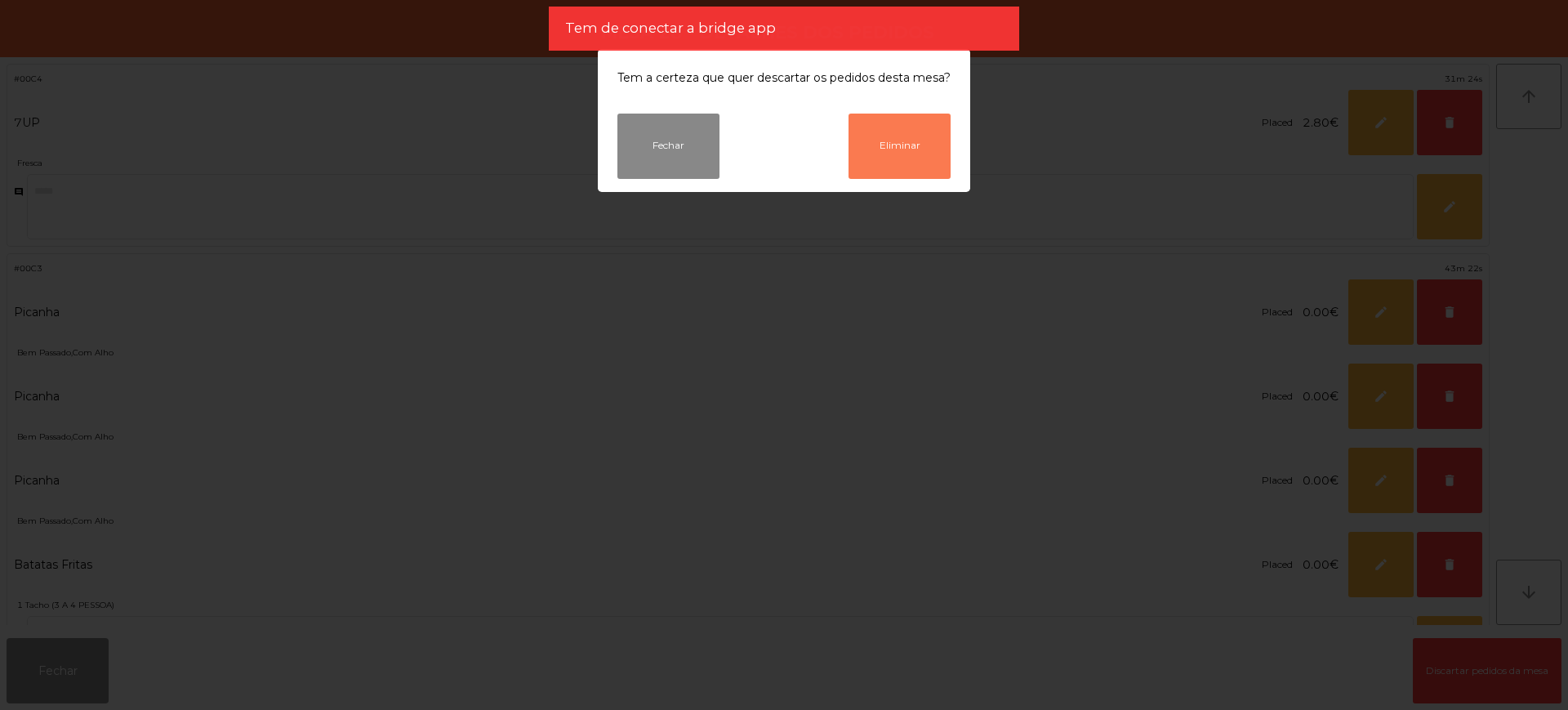
click at [901, 148] on button "Eliminar" at bounding box center [899, 146] width 102 height 66
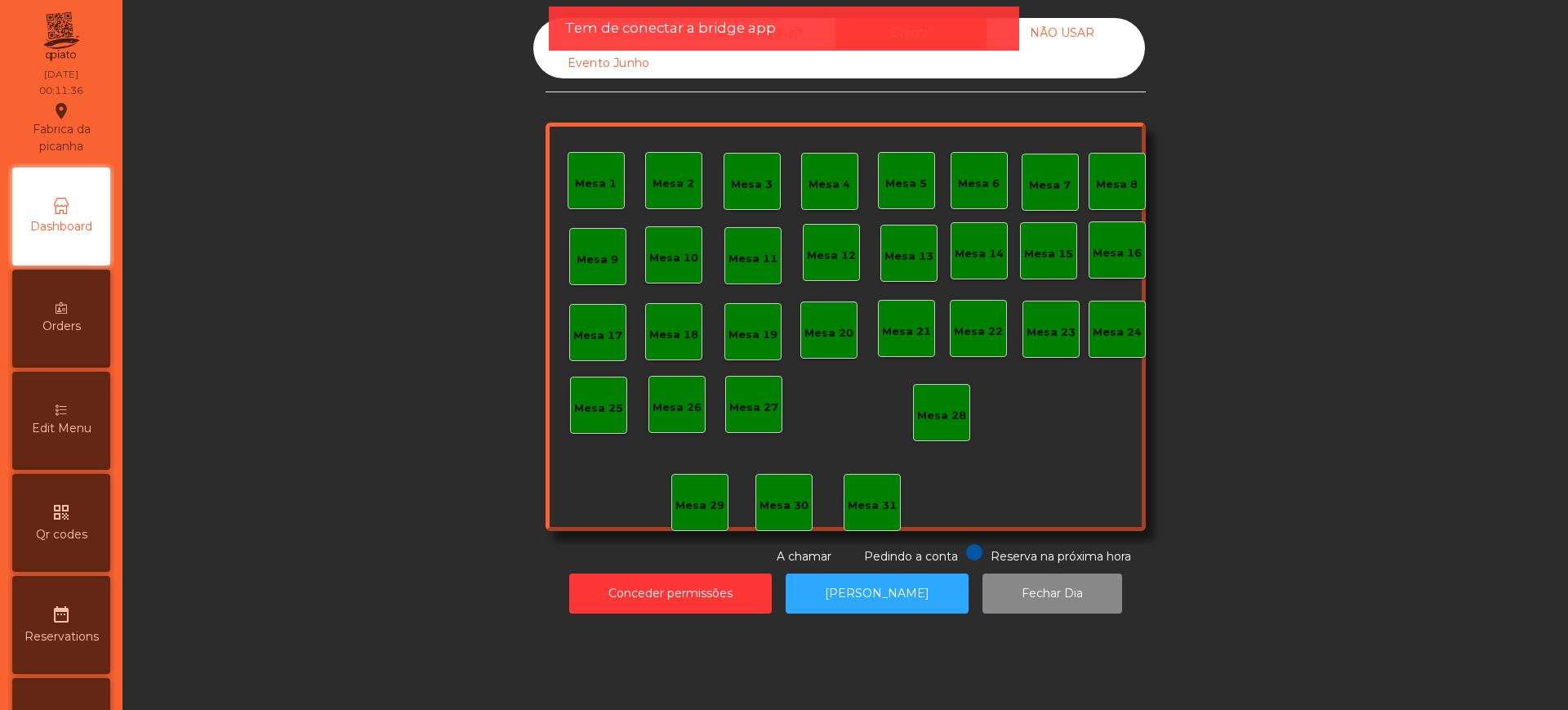
click at [542, 31] on div "Sala" at bounding box center [609, 32] width 151 height 30
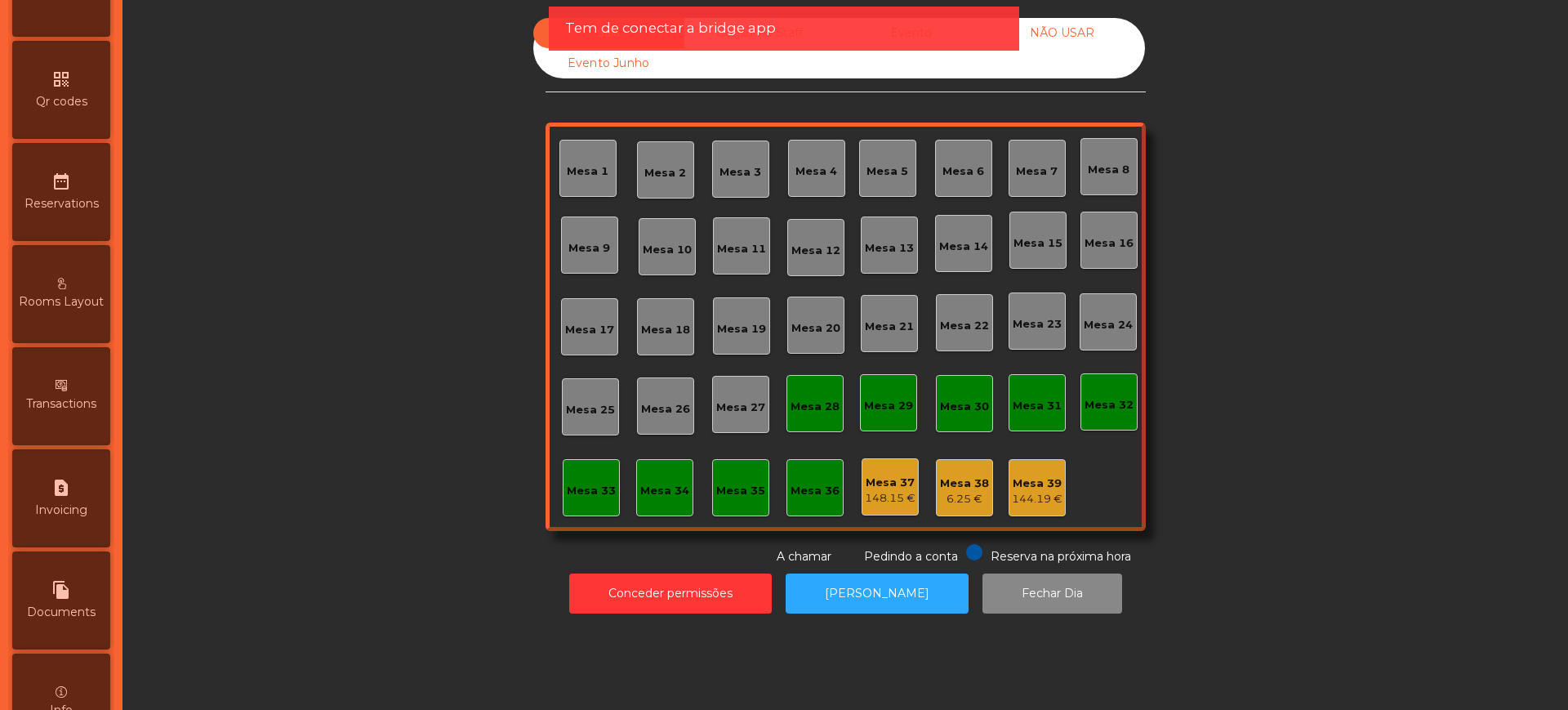
scroll to position [691, 0]
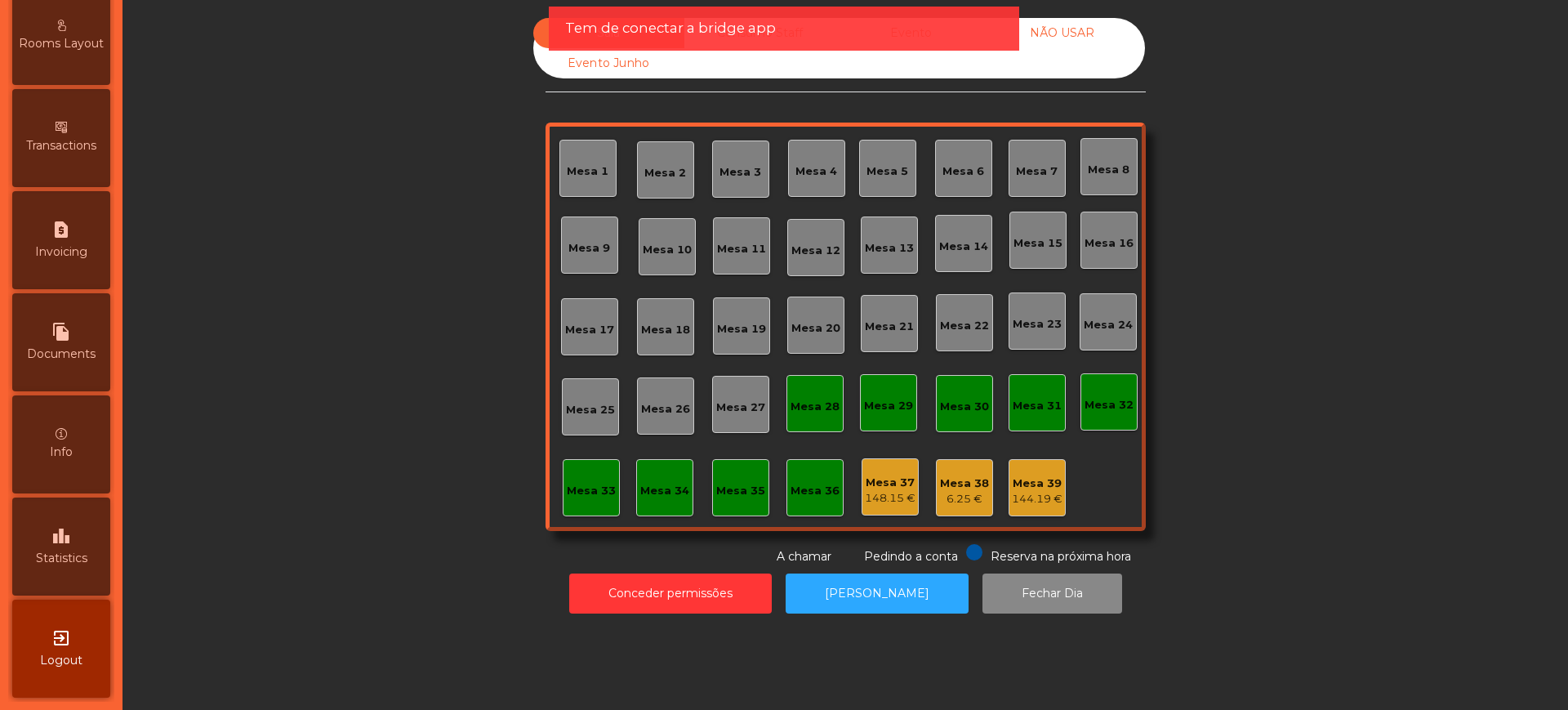
click at [56, 545] on div "leaderboard Statistics" at bounding box center [61, 546] width 98 height 98
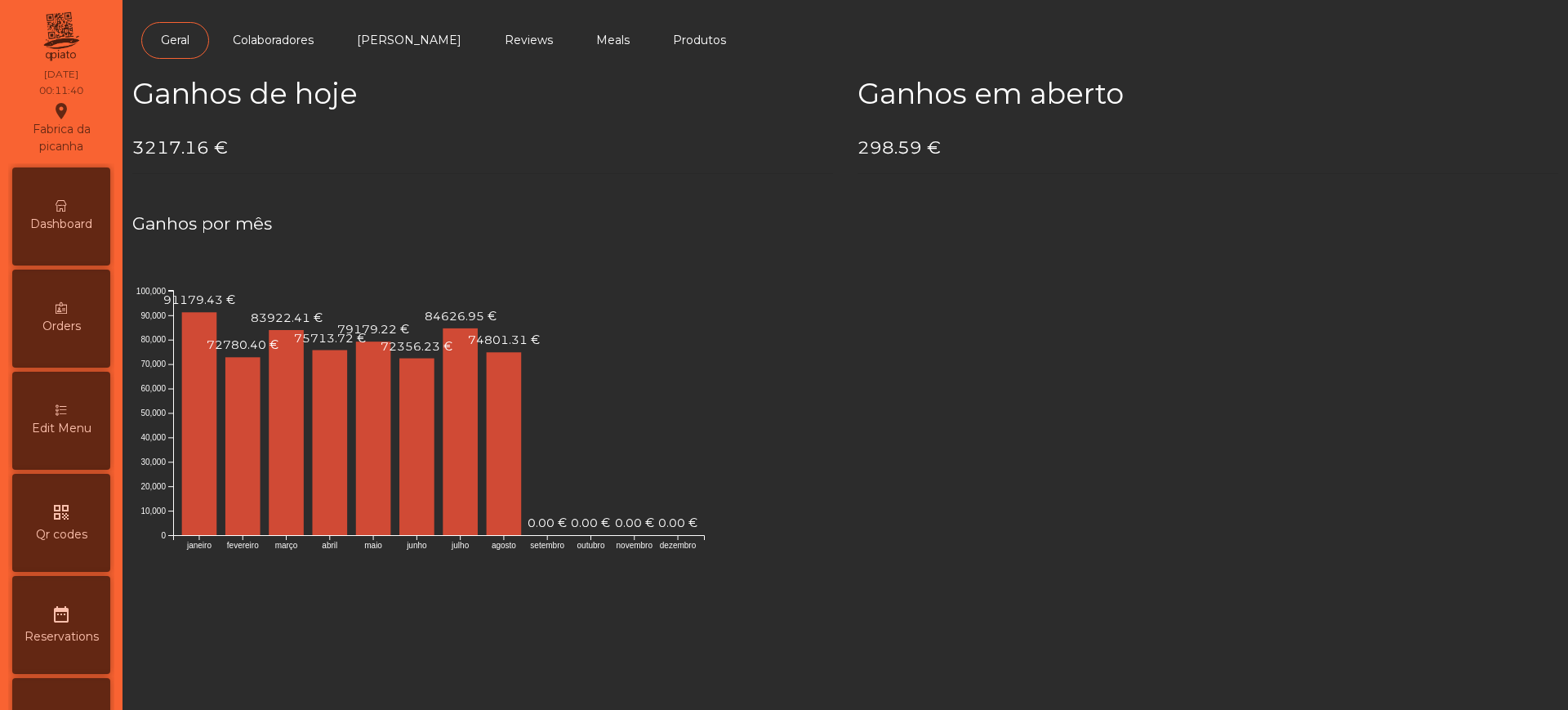
click at [62, 240] on div "Dashboard" at bounding box center [61, 217] width 98 height 98
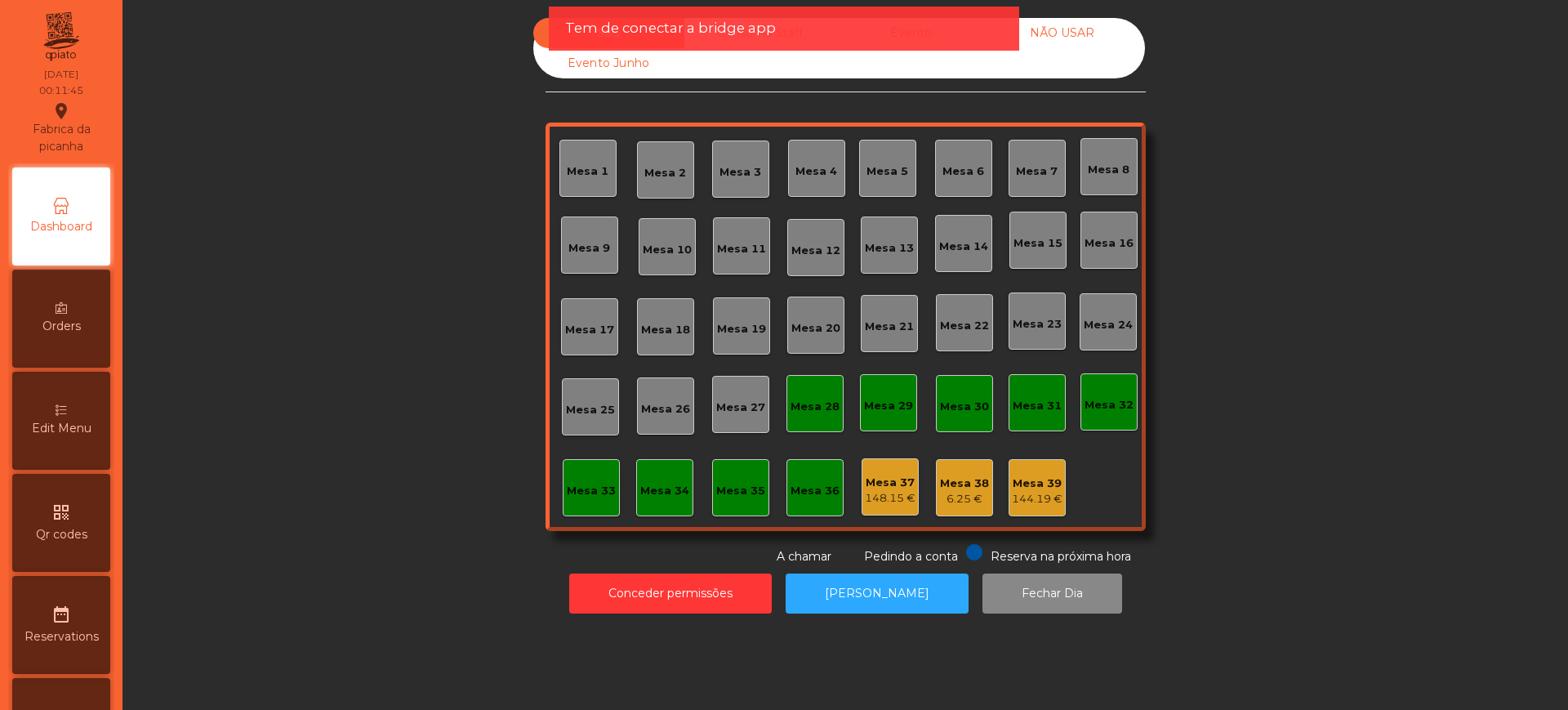
click at [468, 323] on div "Sala Consumo Staff Evento NÃO USAR Evento Junho Mesa 1 Mesa 2 Mesa 3 [GEOGRAPHI…" at bounding box center [844, 291] width 1401 height 547
